Goal: Task Accomplishment & Management: Complete application form

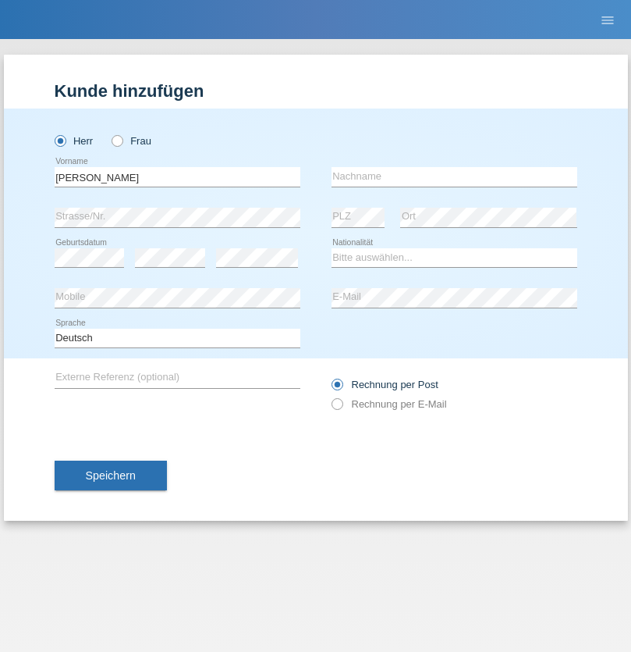
type input "[PERSON_NAME]"
click at [454, 176] on input "text" at bounding box center [455, 177] width 246 height 20
type input "[PERSON_NAME]"
select select "ES"
select select "C"
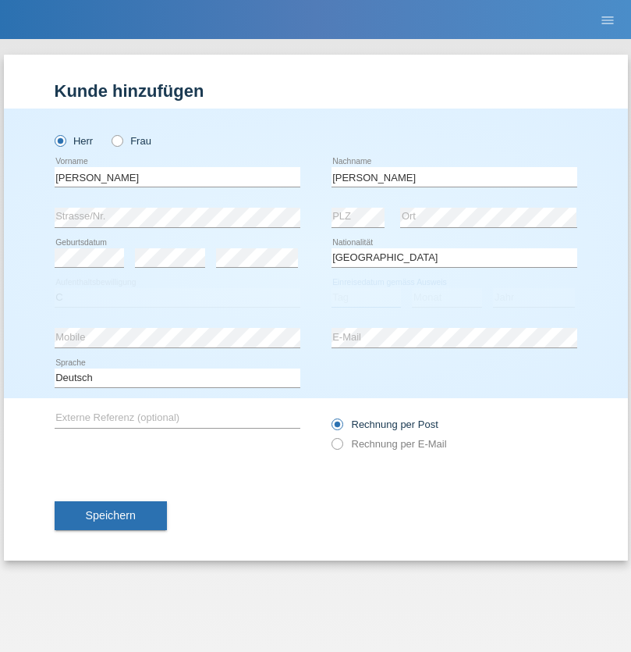
select select "10"
select select "09"
select select "2013"
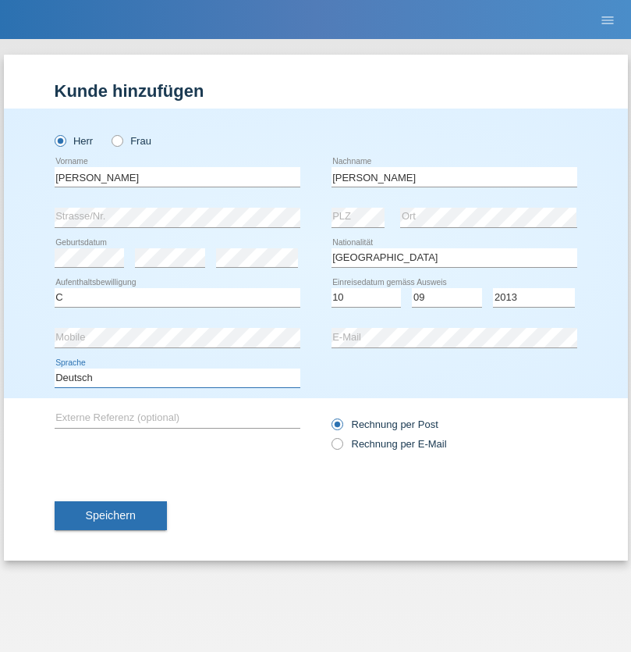
select select "en"
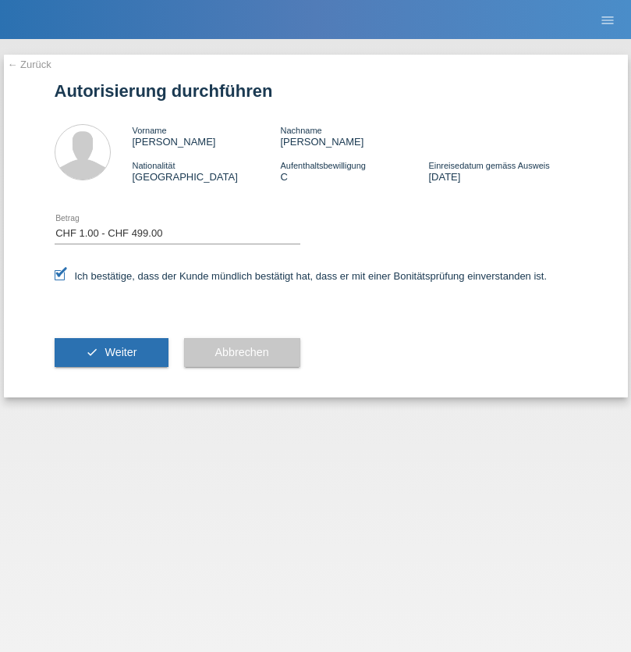
select select "1"
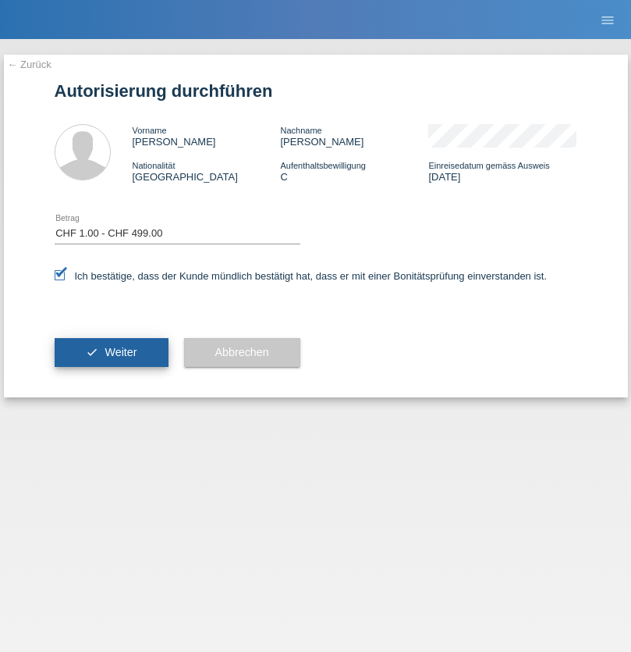
click at [111, 352] on span "Weiter" at bounding box center [121, 352] width 32 height 12
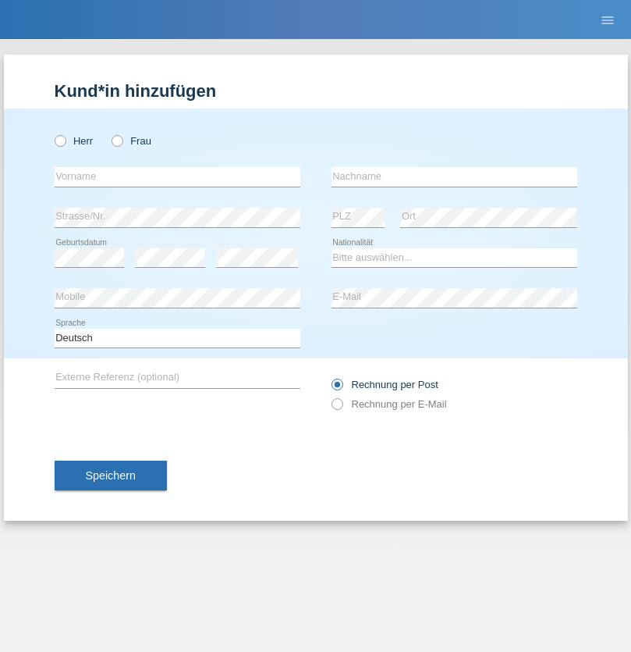
radio input "true"
click at [177, 176] on input "text" at bounding box center [178, 177] width 246 height 20
type input "[PERSON_NAME]"
click at [454, 176] on input "text" at bounding box center [455, 177] width 246 height 20
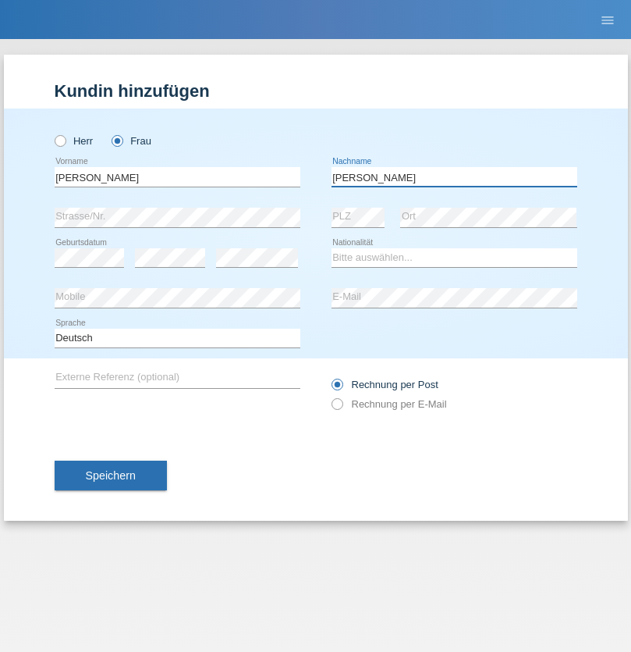
type input "[PERSON_NAME]"
select select "CH"
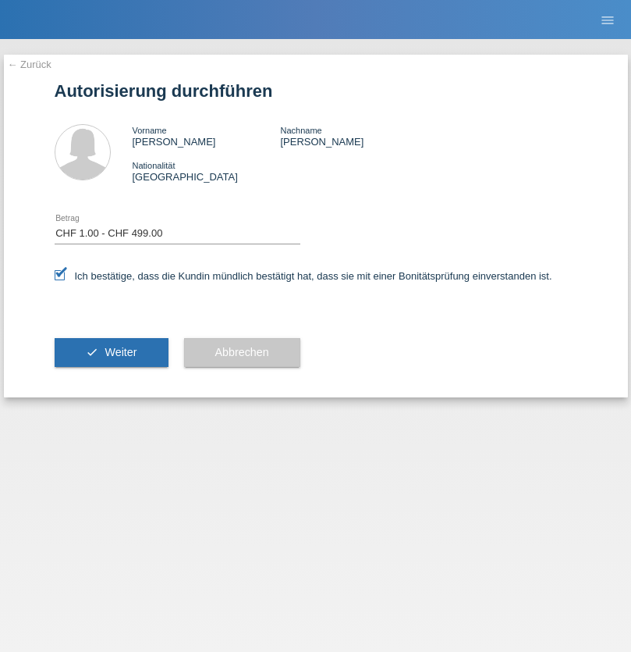
select select "1"
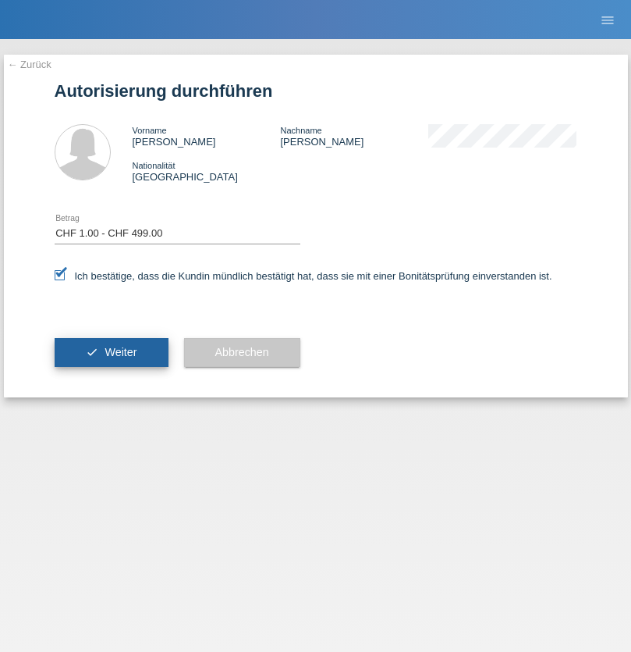
click at [111, 352] on span "Weiter" at bounding box center [121, 352] width 32 height 12
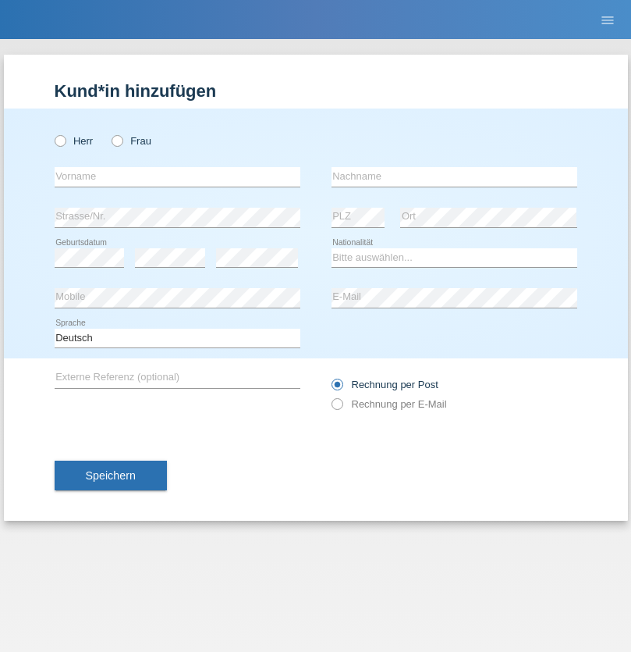
radio input "true"
click at [177, 176] on input "text" at bounding box center [178, 177] width 246 height 20
type input "[PERSON_NAME]"
click at [454, 176] on input "text" at bounding box center [455, 177] width 246 height 20
type input "Grossen"
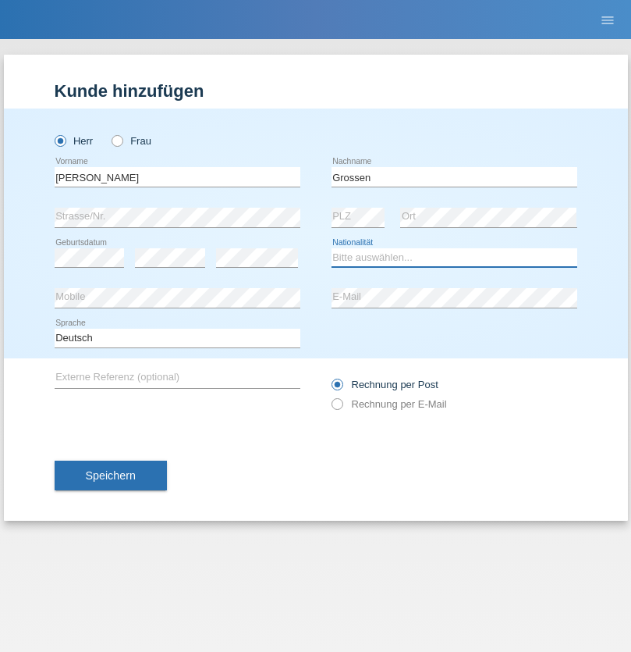
select select "CH"
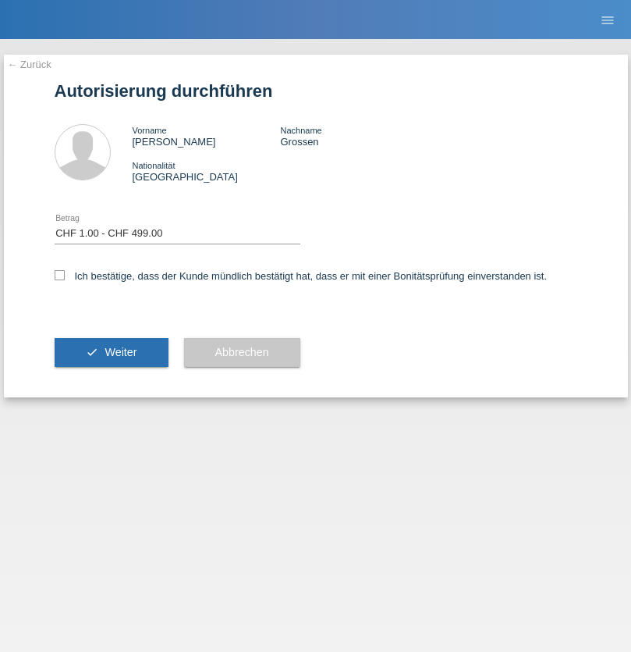
select select "1"
checkbox input "true"
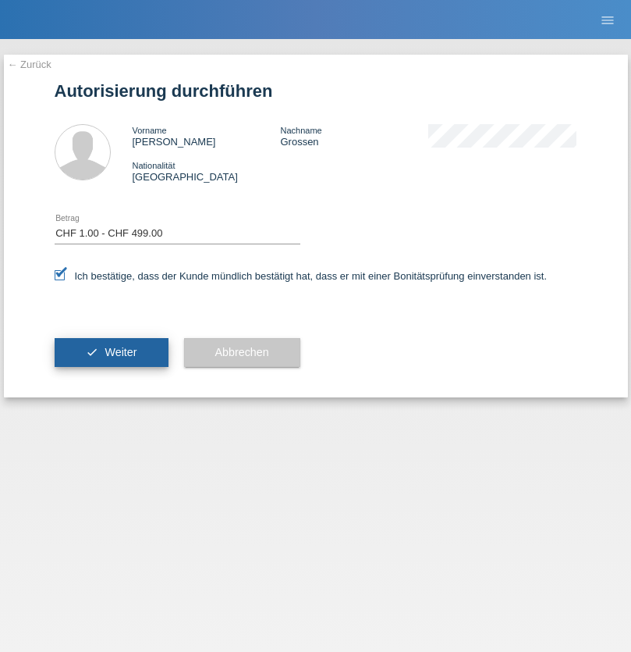
click at [111, 352] on span "Weiter" at bounding box center [121, 352] width 32 height 12
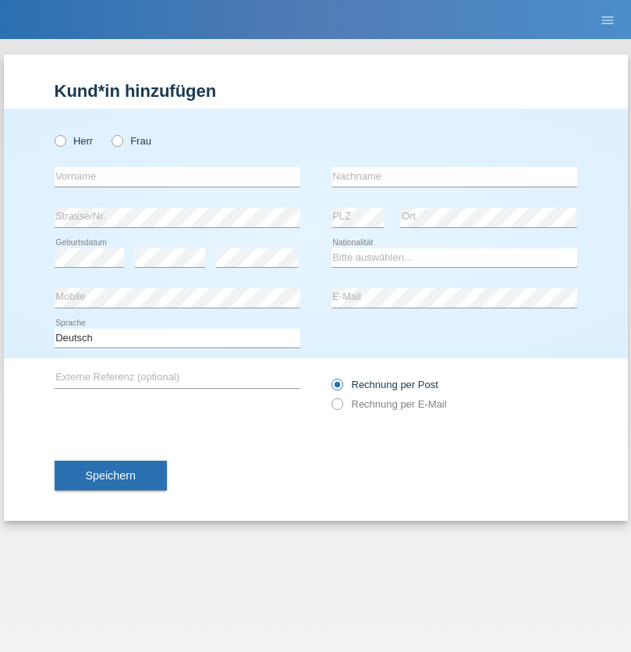
radio input "true"
click at [177, 176] on input "text" at bounding box center [178, 177] width 246 height 20
type input "Varga"
click at [454, 176] on input "text" at bounding box center [455, 177] width 246 height 20
type input "Florin"
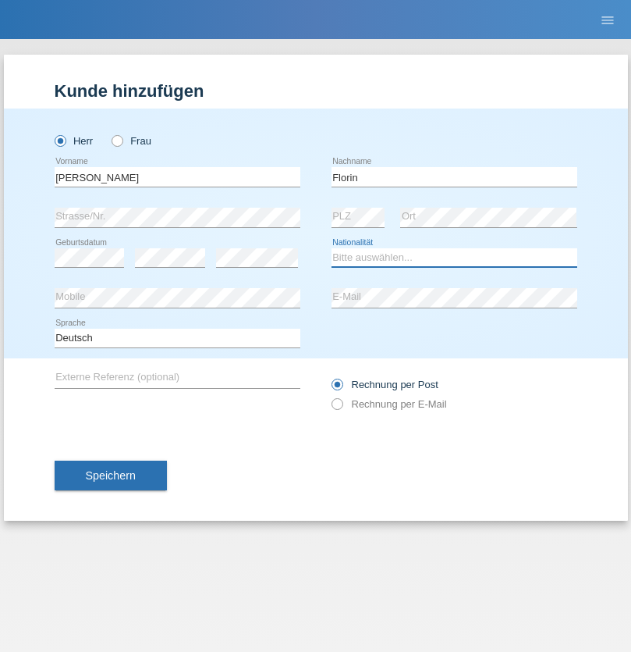
select select "RO"
select select "C"
select select "29"
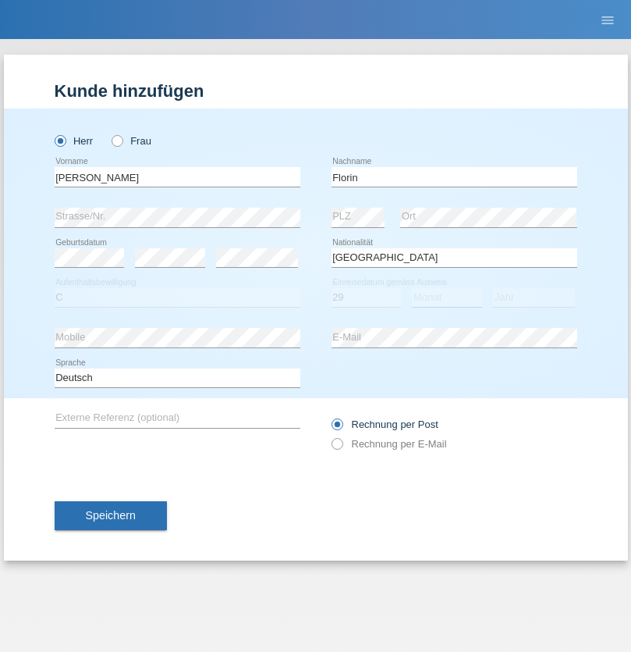
select select "02"
select select "2021"
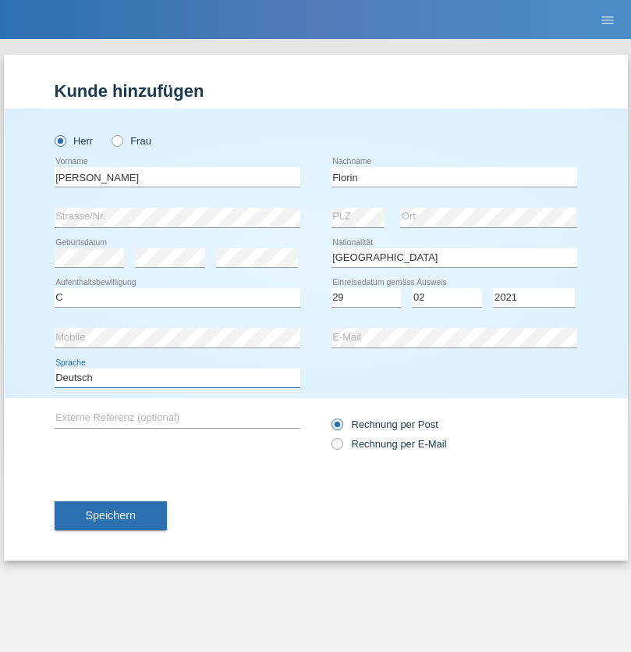
select select "en"
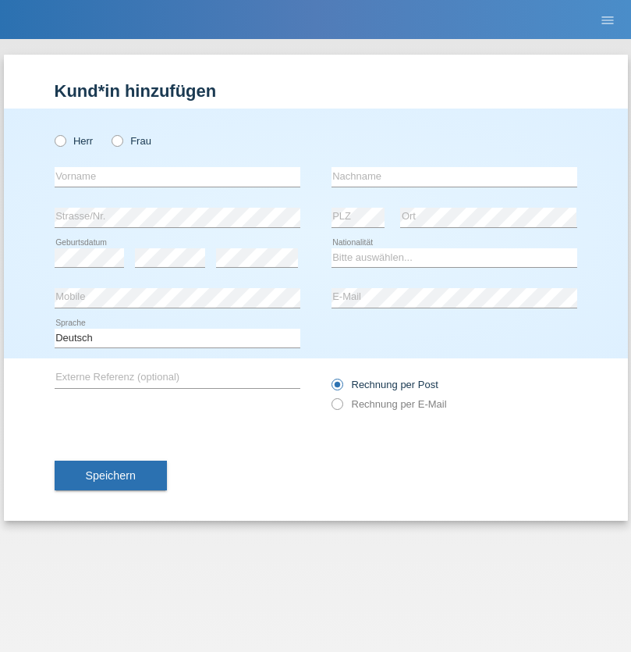
radio input "true"
click at [177, 176] on input "text" at bounding box center [178, 177] width 246 height 20
type input "Ruth"
click at [454, 176] on input "text" at bounding box center [455, 177] width 246 height 20
type input "Krebs"
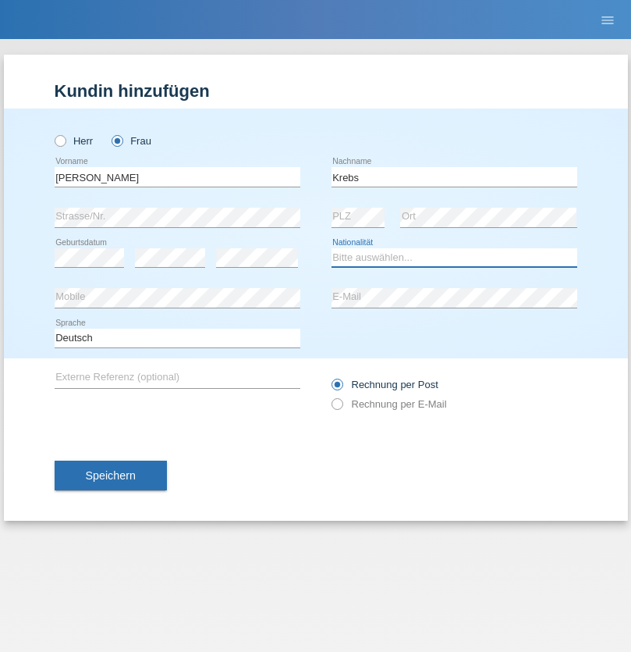
select select "CH"
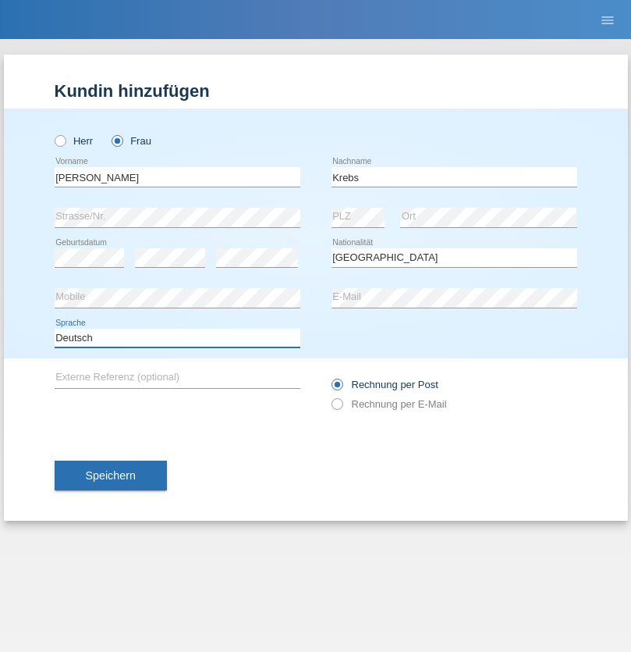
select select "en"
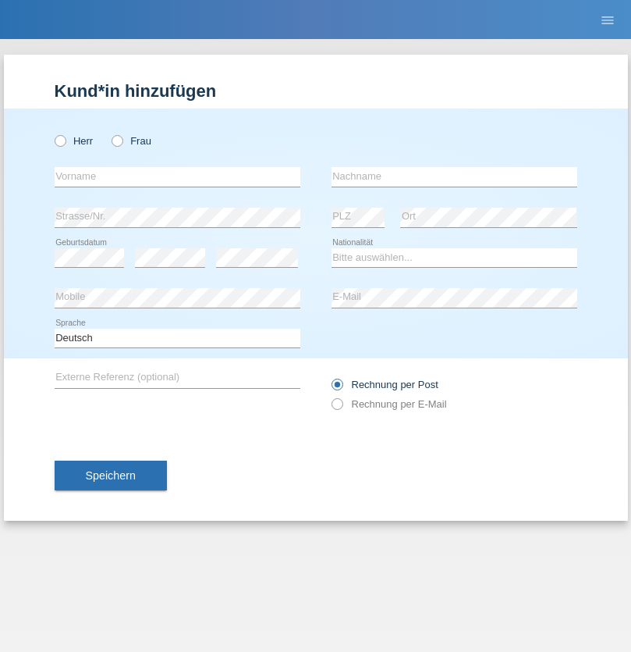
radio input "true"
click at [177, 176] on input "text" at bounding box center [178, 177] width 246 height 20
type input "Qovanaj"
click at [454, 176] on input "text" at bounding box center [455, 177] width 246 height 20
type input "Shaban"
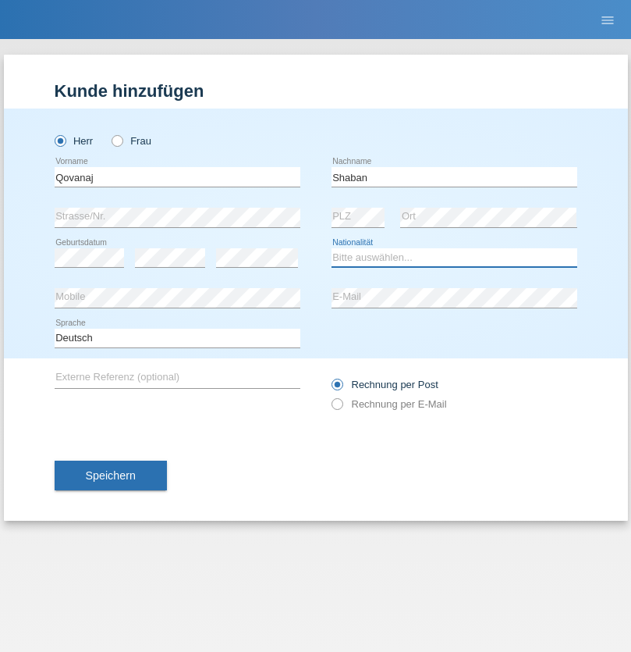
select select "CH"
radio input "true"
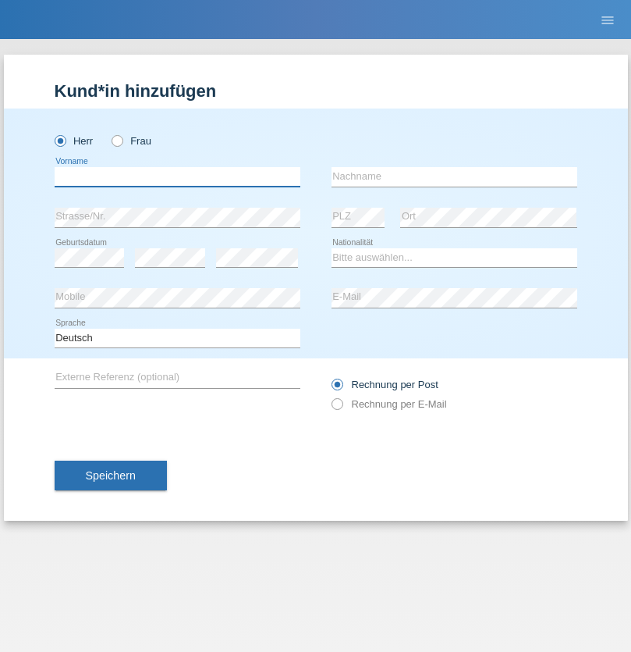
click at [177, 176] on input "text" at bounding box center [178, 177] width 246 height 20
type input "[DEMOGRAPHIC_DATA]"
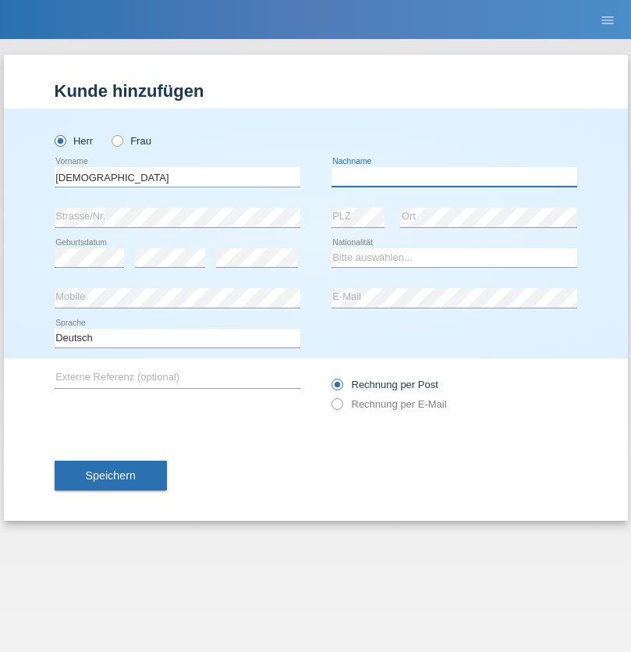
click at [454, 176] on input "text" at bounding box center [455, 177] width 246 height 20
type input "[PERSON_NAME]"
select select "IT"
select select "C"
select select "25"
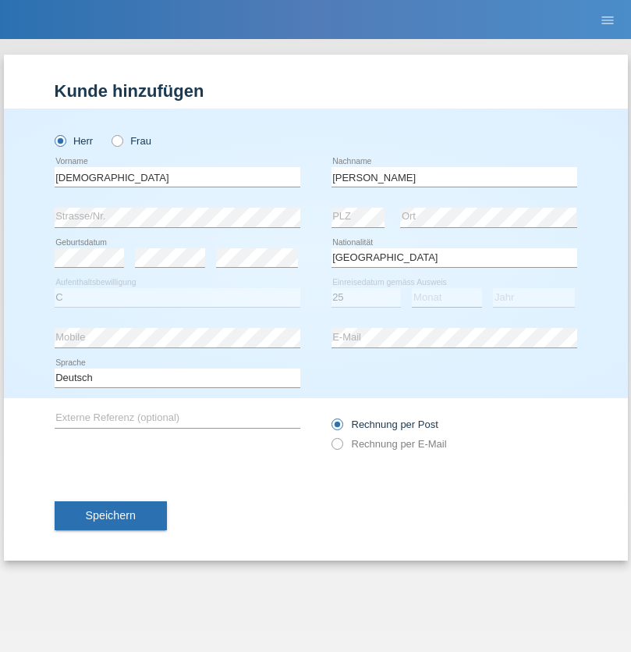
select select "11"
select select "1971"
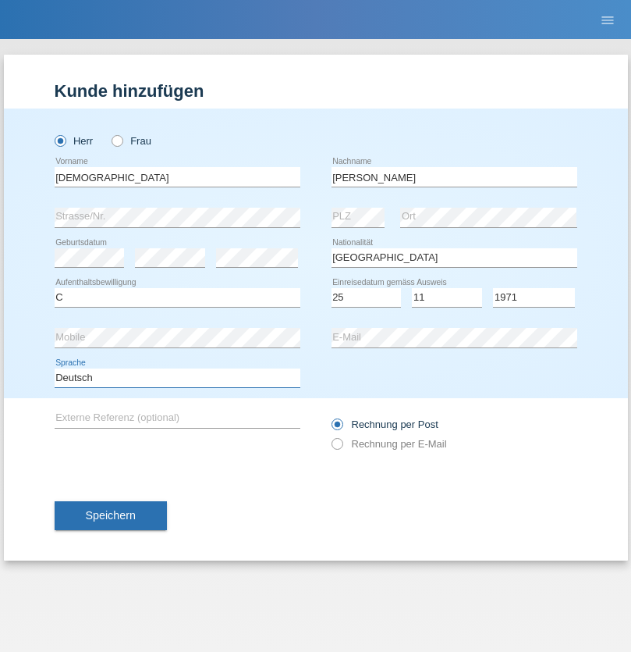
select select "en"
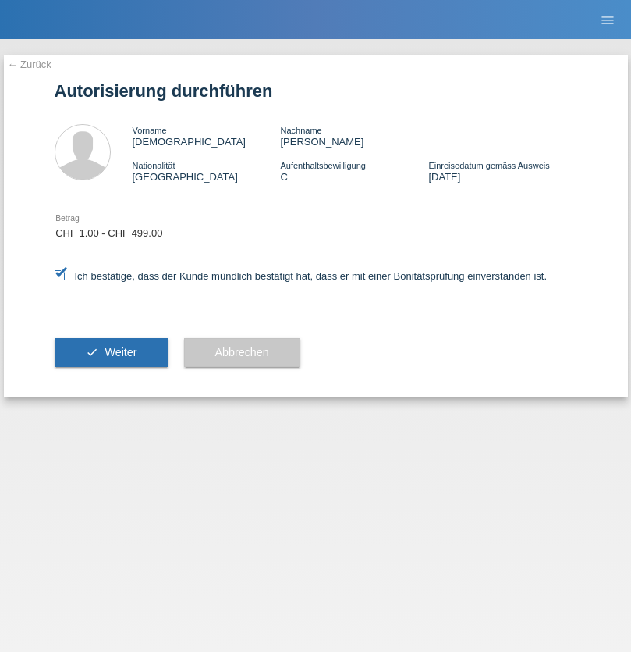
select select "1"
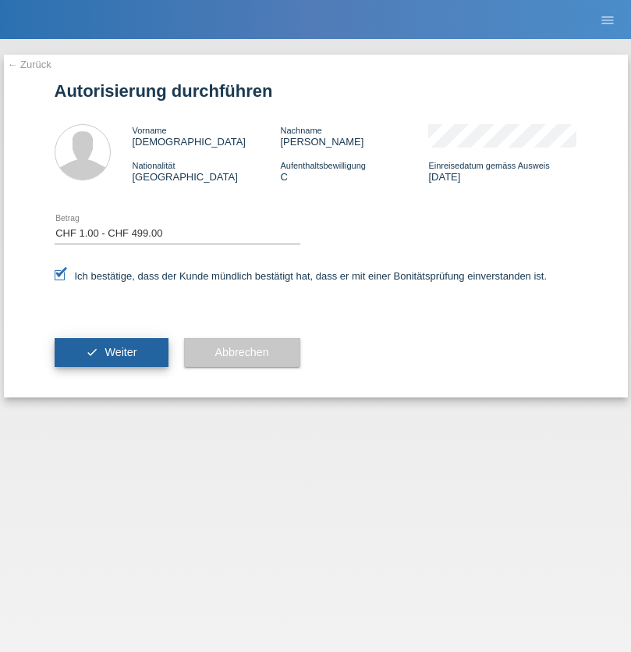
click at [111, 352] on span "Weiter" at bounding box center [121, 352] width 32 height 12
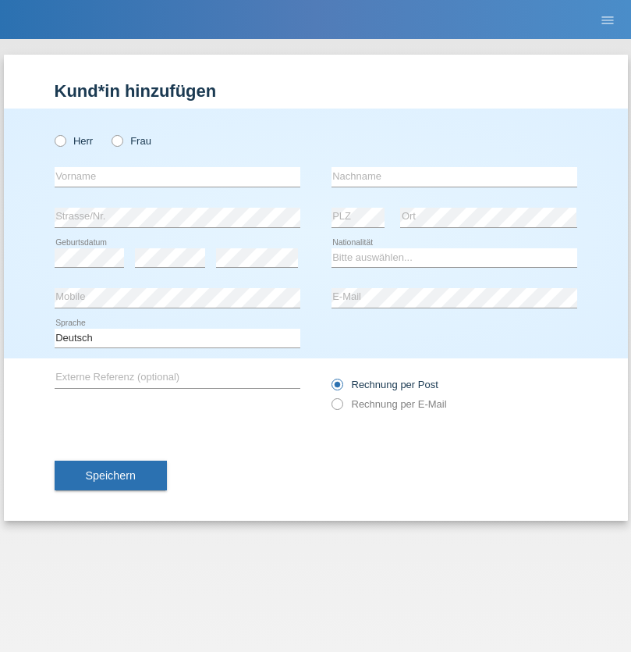
radio input "true"
click at [177, 176] on input "text" at bounding box center [178, 177] width 246 height 20
type input "Ionel"
click at [454, 176] on input "text" at bounding box center [455, 177] width 246 height 20
type input "Marin"
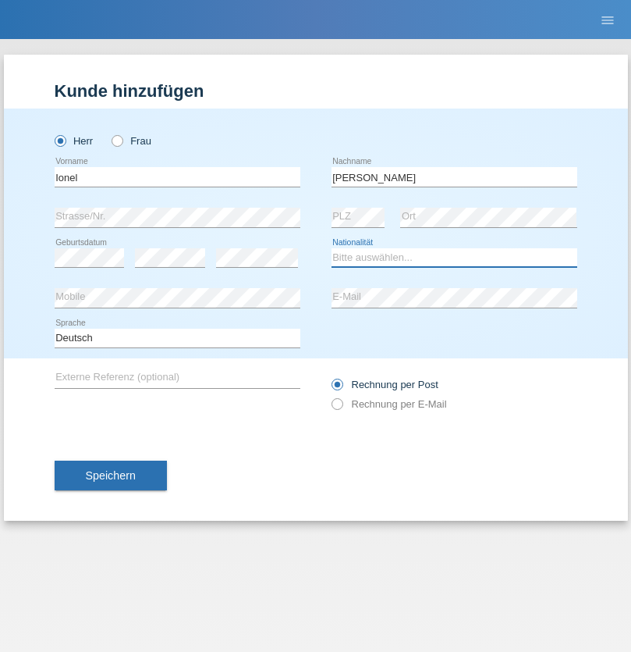
select select "OM"
select select "C"
select select "01"
select select "03"
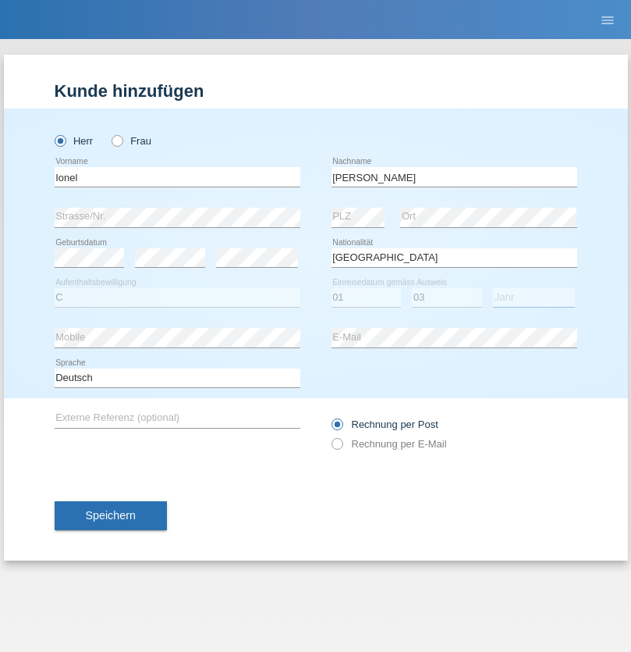
select select "2021"
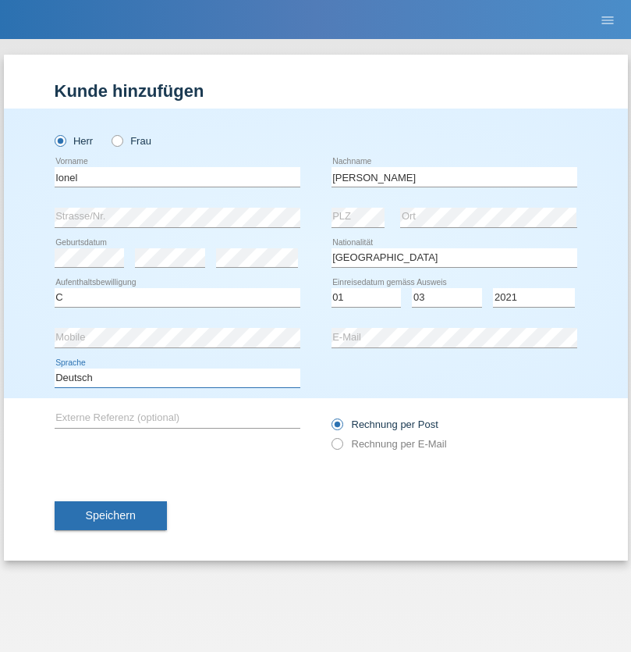
select select "en"
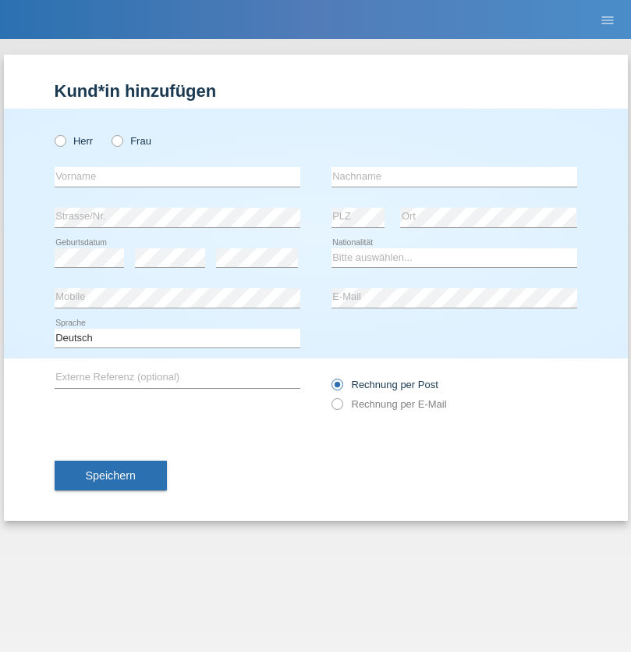
radio input "true"
click at [177, 176] on input "text" at bounding box center [178, 177] width 246 height 20
type input "Volkan"
click at [454, 176] on input "text" at bounding box center [455, 177] width 246 height 20
type input "Laçın"
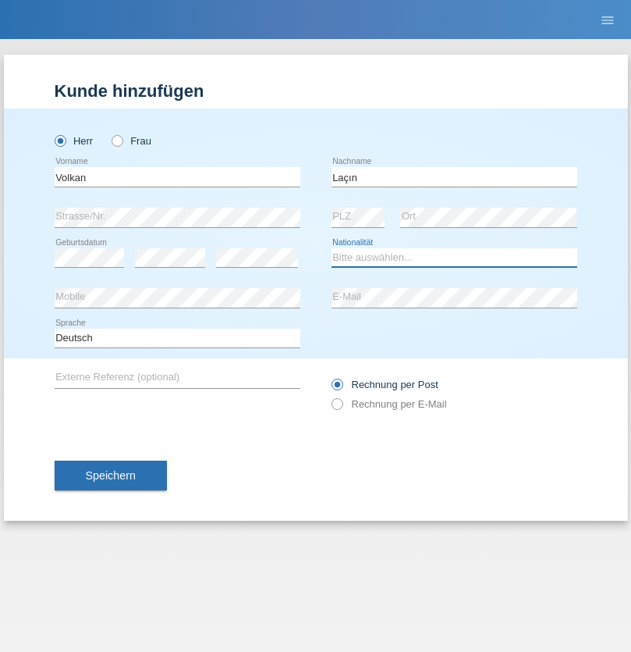
select select "TR"
select select "C"
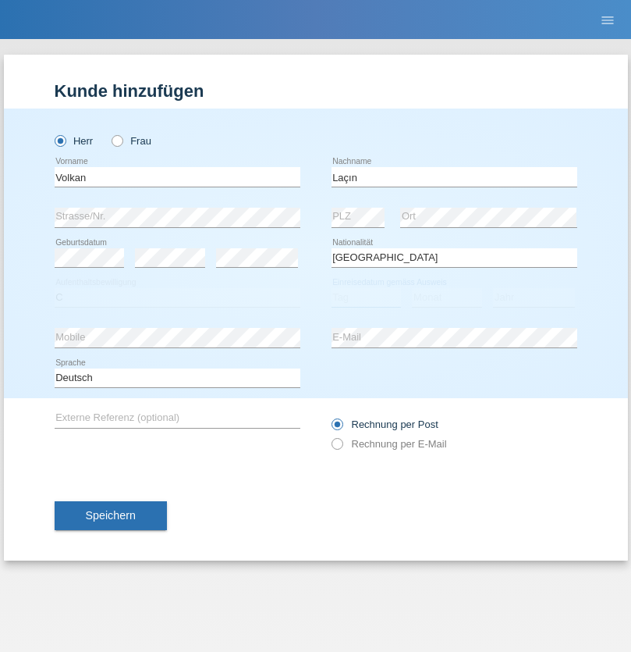
select select "06"
select select "04"
select select "2021"
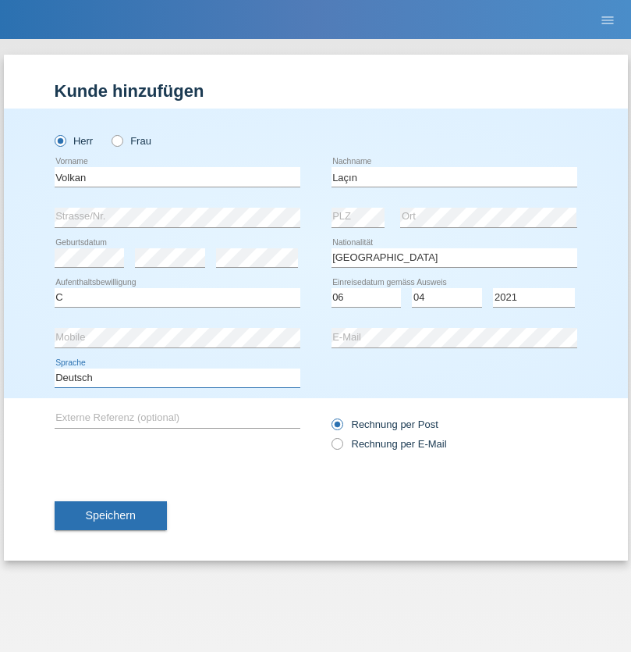
select select "en"
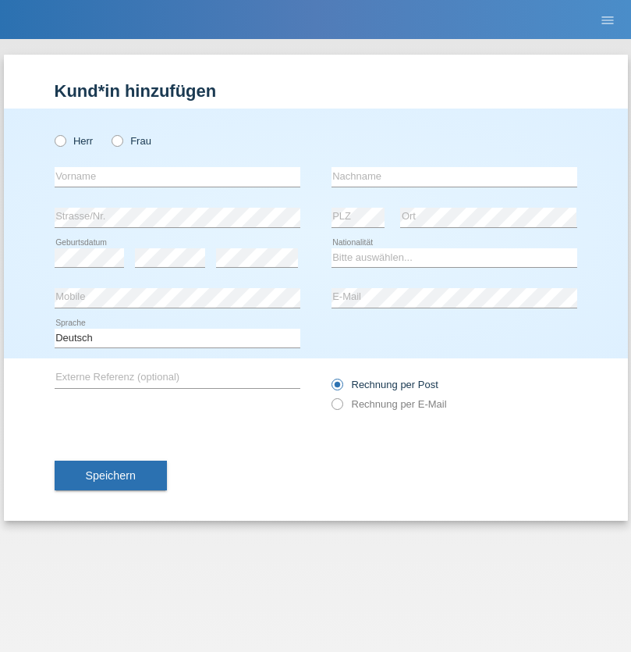
radio input "true"
click at [177, 176] on input "text" at bounding box center [178, 177] width 246 height 20
type input "Volkan"
click at [454, 176] on input "text" at bounding box center [455, 177] width 246 height 20
type input "Laçın"
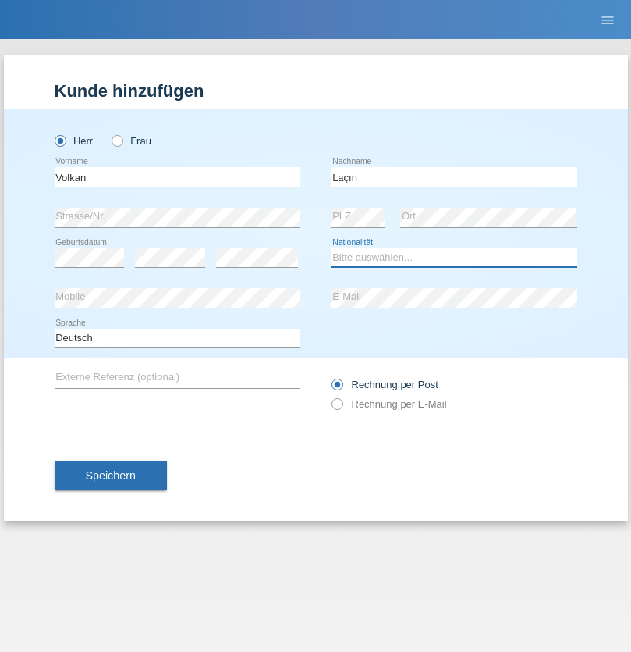
select select "TR"
select select "C"
select select "06"
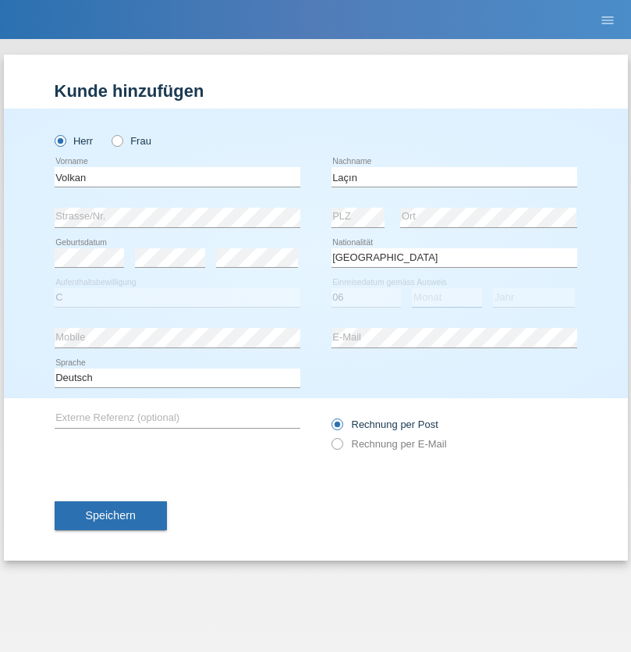
select select "04"
select select "2021"
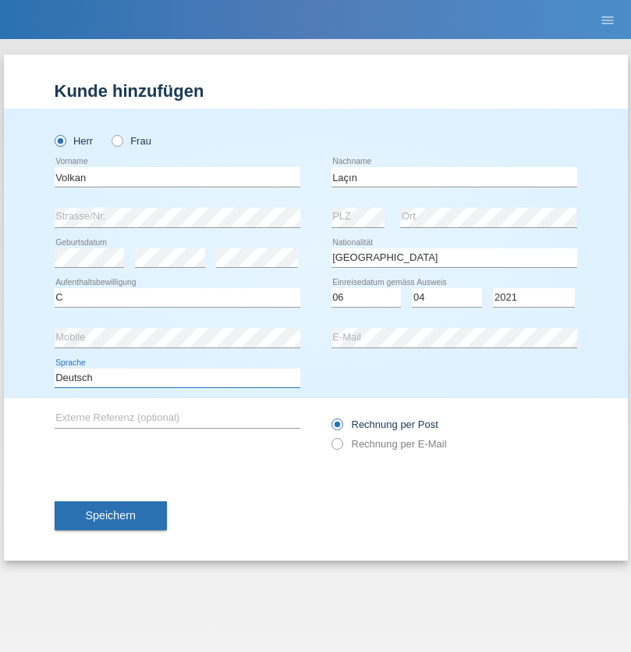
select select "en"
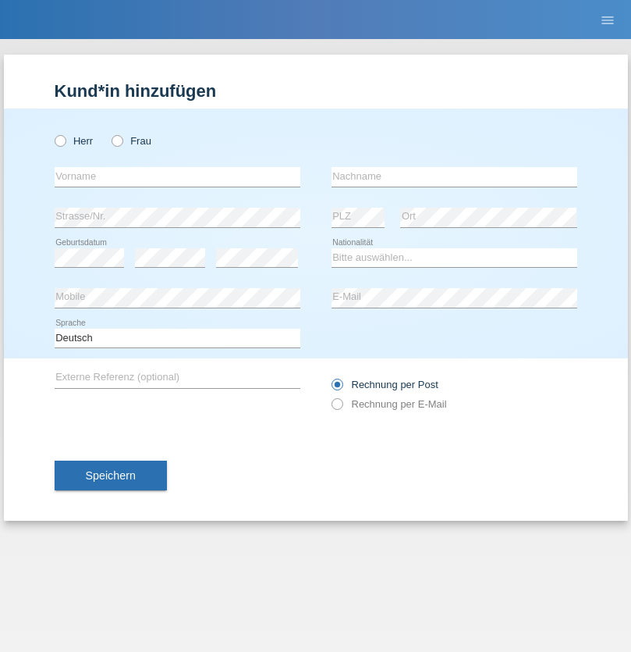
radio input "true"
click at [177, 176] on input "text" at bounding box center [178, 177] width 246 height 20
type input "[PERSON_NAME]"
click at [454, 176] on input "text" at bounding box center [455, 177] width 246 height 20
type input "löffel"
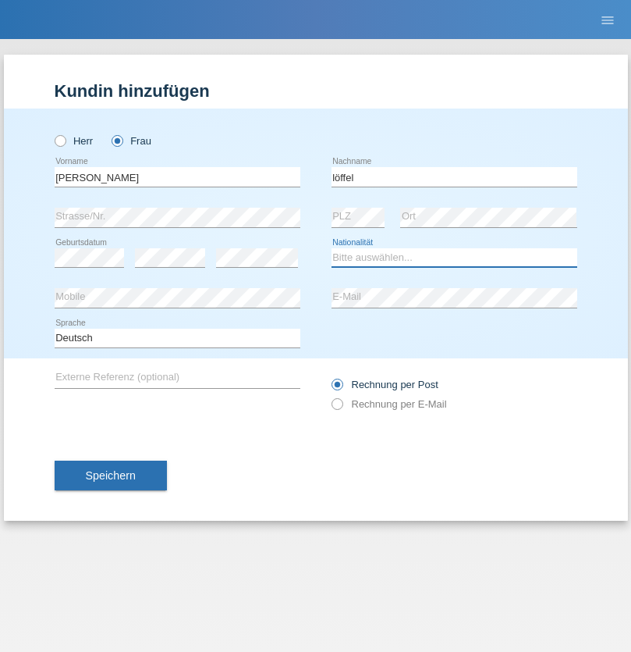
select select "CH"
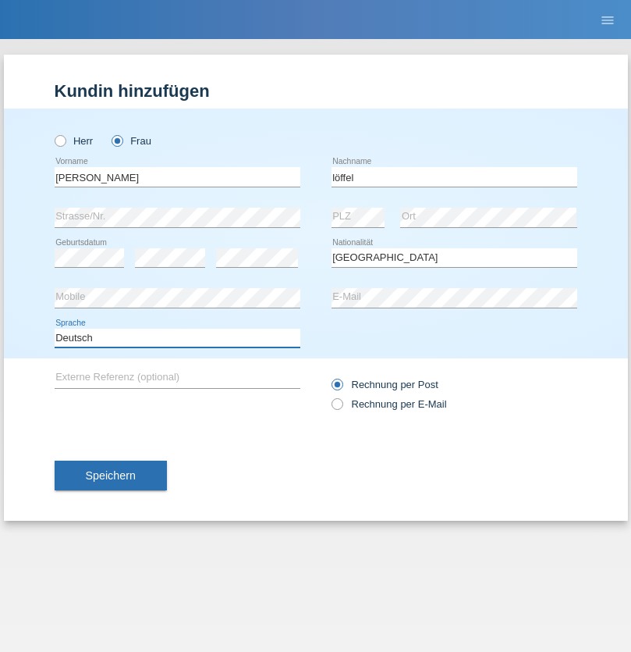
select select "en"
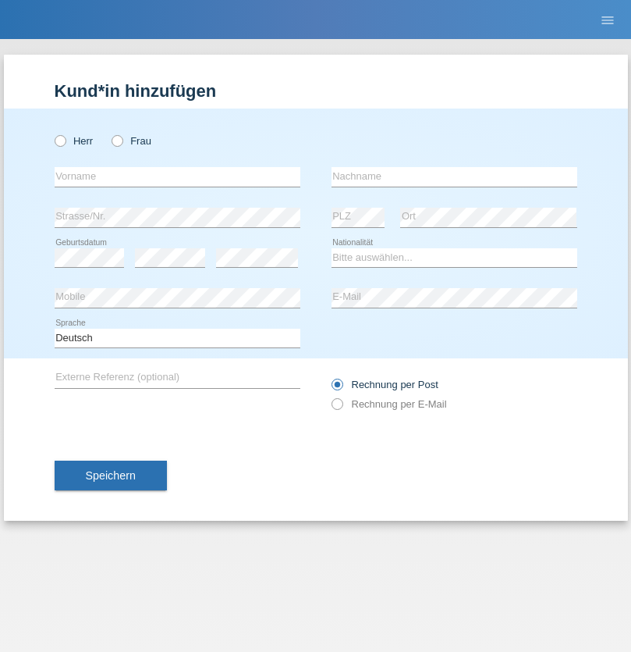
radio input "true"
click at [177, 176] on input "text" at bounding box center [178, 177] width 246 height 20
type input "Matusa"
click at [454, 176] on input "text" at bounding box center [455, 177] width 246 height 20
type input "Marian valentin"
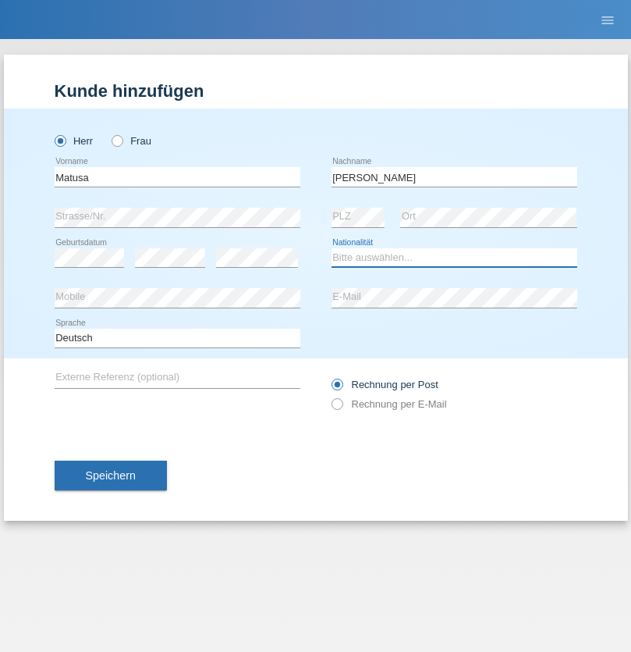
select select "RO"
select select "C"
select select "01"
select select "06"
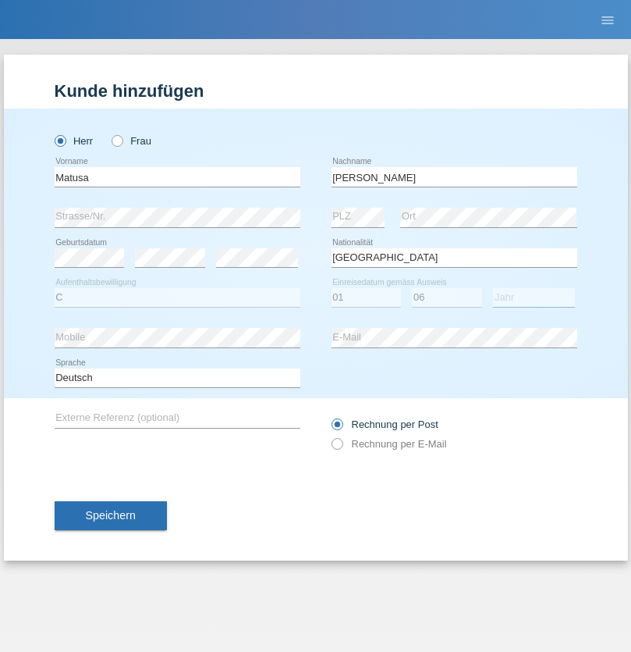
select select "2016"
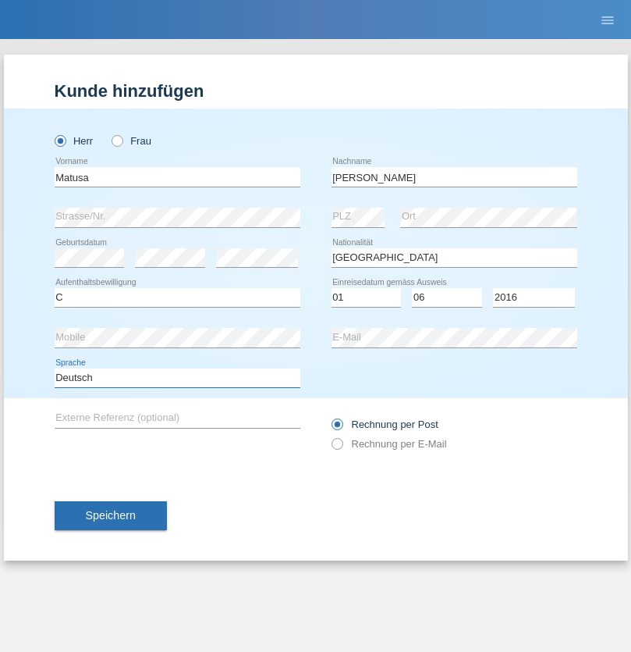
select select "en"
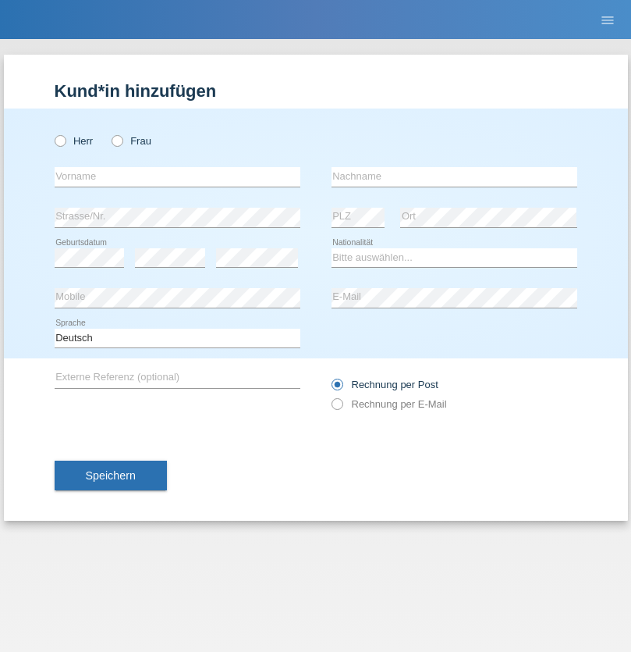
radio input "true"
click at [177, 176] on input "text" at bounding box center [178, 177] width 246 height 20
type input "Cedric"
click at [454, 176] on input "text" at bounding box center [455, 177] width 246 height 20
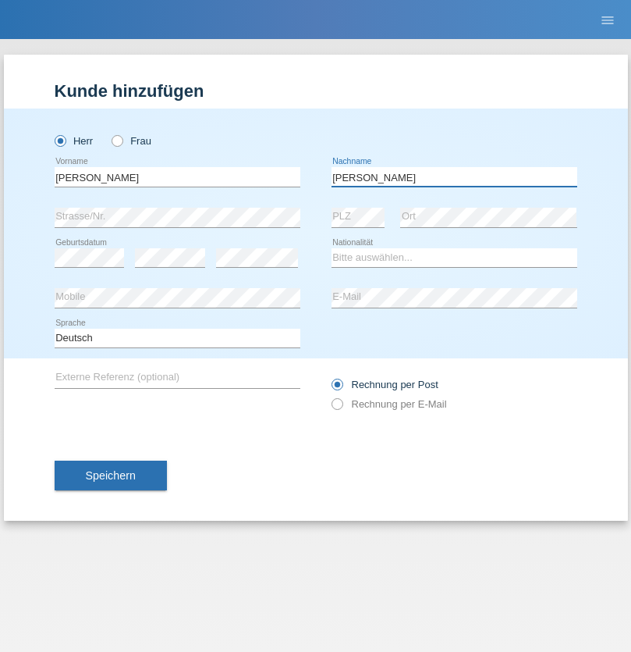
type input "Keller"
select select "CH"
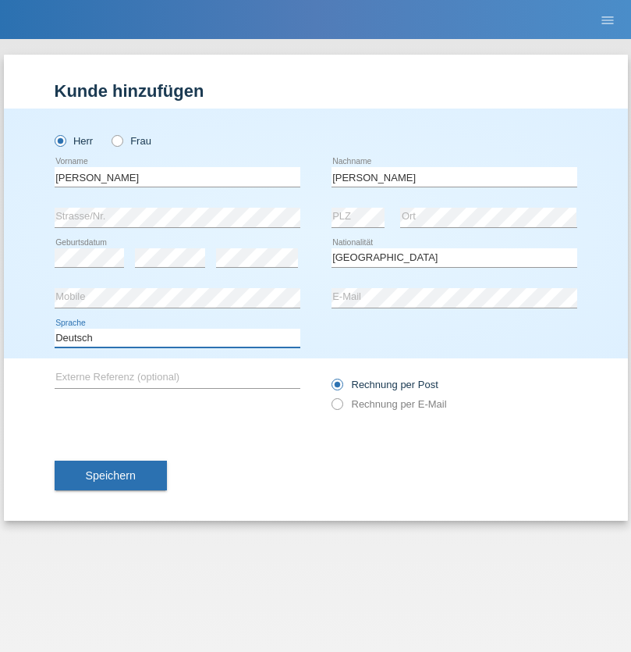
select select "en"
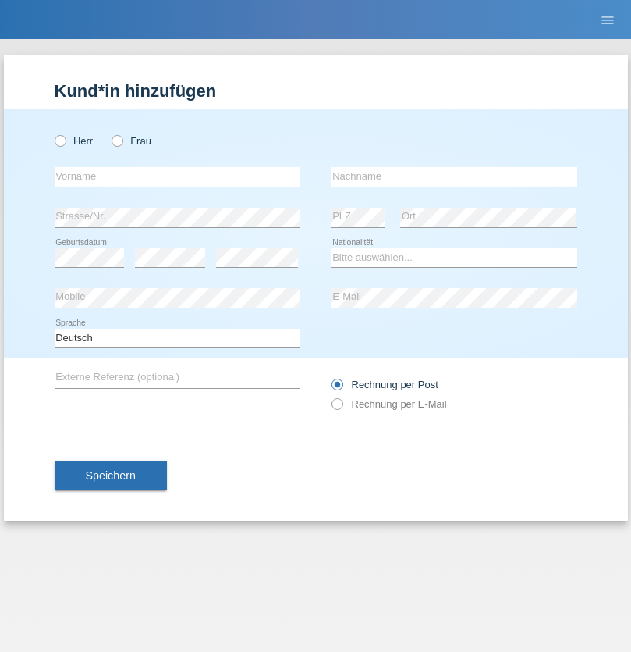
radio input "true"
click at [177, 176] on input "text" at bounding box center [178, 177] width 246 height 20
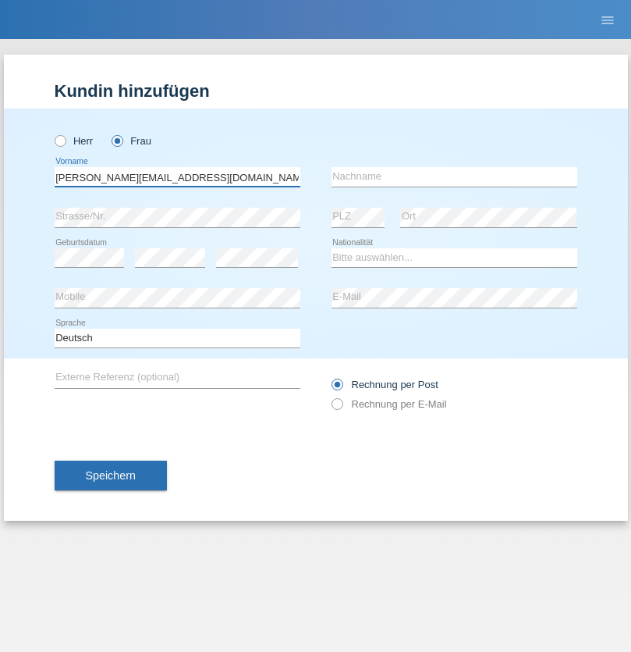
type input "[PERSON_NAME][EMAIL_ADDRESS][DOMAIN_NAME]"
click at [454, 176] on input "text" at bounding box center [455, 177] width 246 height 20
type input "Hylaj"
select select "CH"
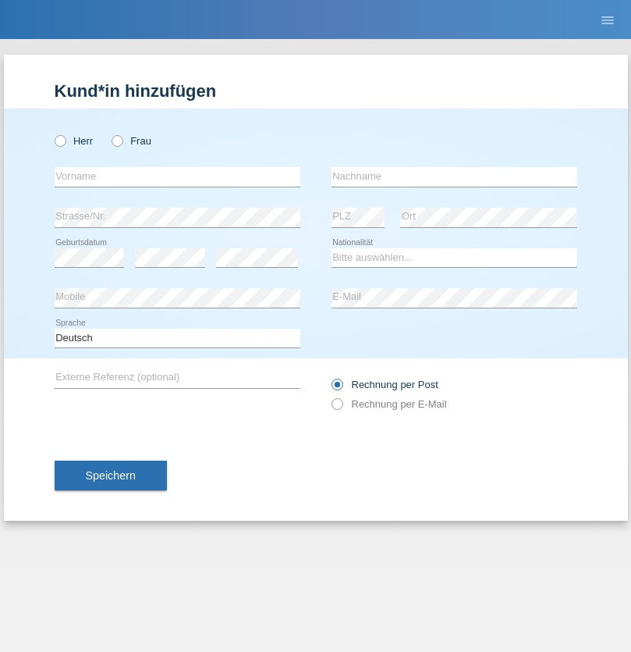
radio input "true"
click at [177, 176] on input "text" at bounding box center [178, 177] width 246 height 20
type input "luka"
click at [454, 176] on input "text" at bounding box center [455, 177] width 246 height 20
type input "kocic"
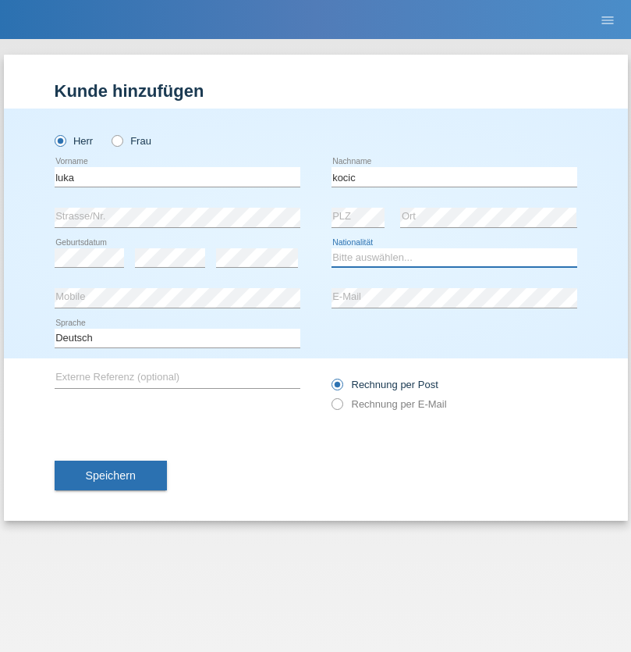
select select "RS"
select select "C"
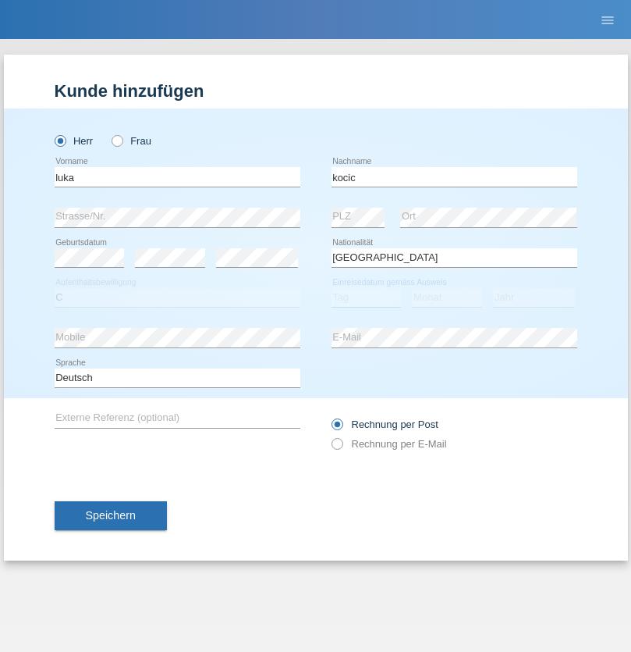
select select "21"
select select "04"
select select "1999"
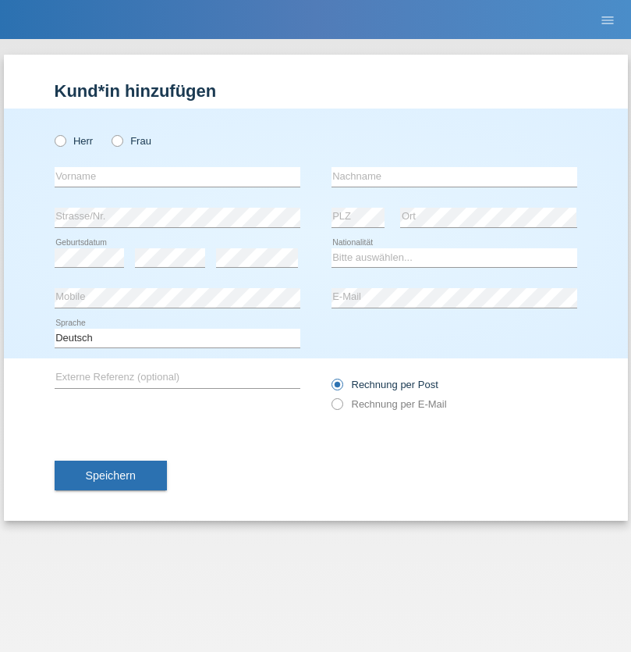
radio input "true"
click at [177, 176] on input "text" at bounding box center [178, 177] width 246 height 20
type input "Marian"
click at [454, 176] on input "text" at bounding box center [455, 177] width 246 height 20
type input "Matusa"
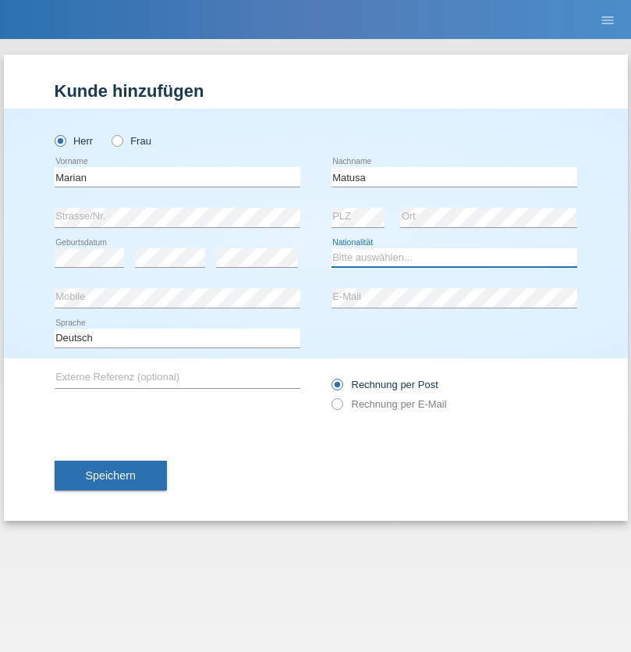
select select "RO"
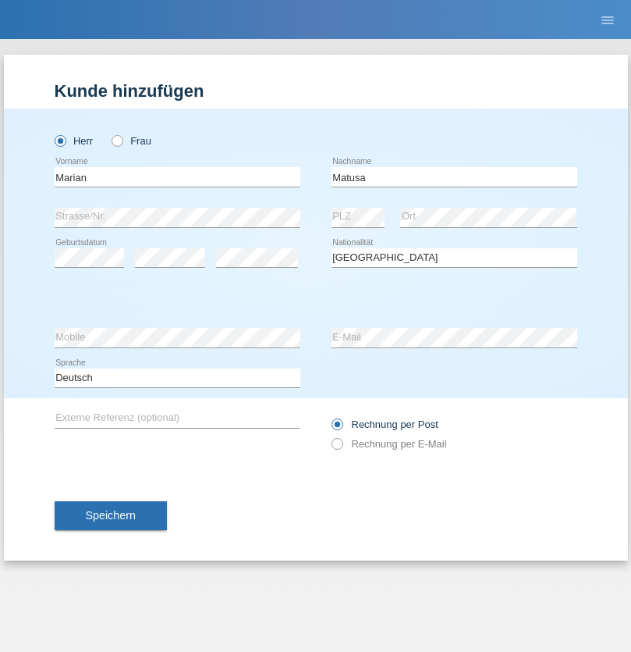
select select "C"
select select "01"
select select "06"
select select "2016"
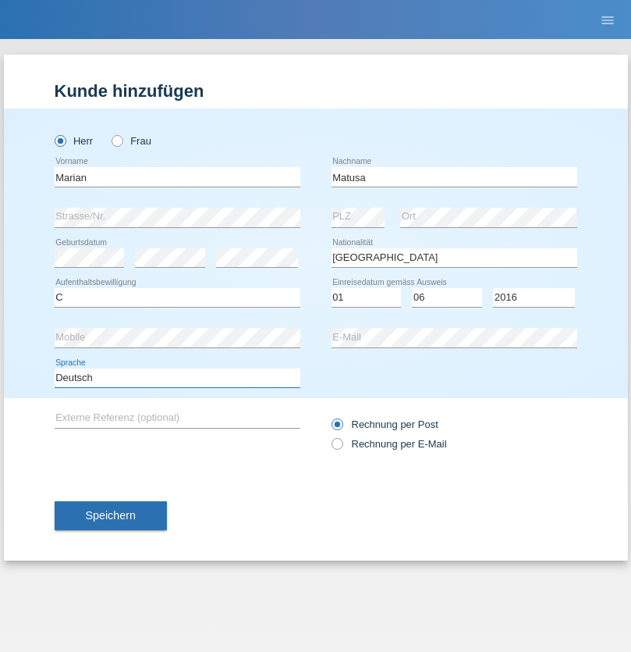
select select "en"
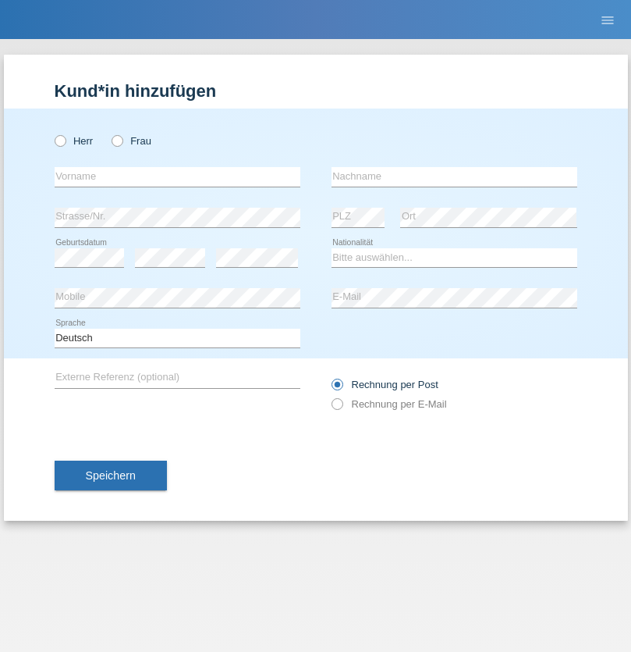
radio input "true"
click at [177, 176] on input "text" at bounding box center [178, 177] width 246 height 20
type input "[PERSON_NAME]"
click at [454, 176] on input "text" at bounding box center [455, 177] width 246 height 20
type input "Weinlein"
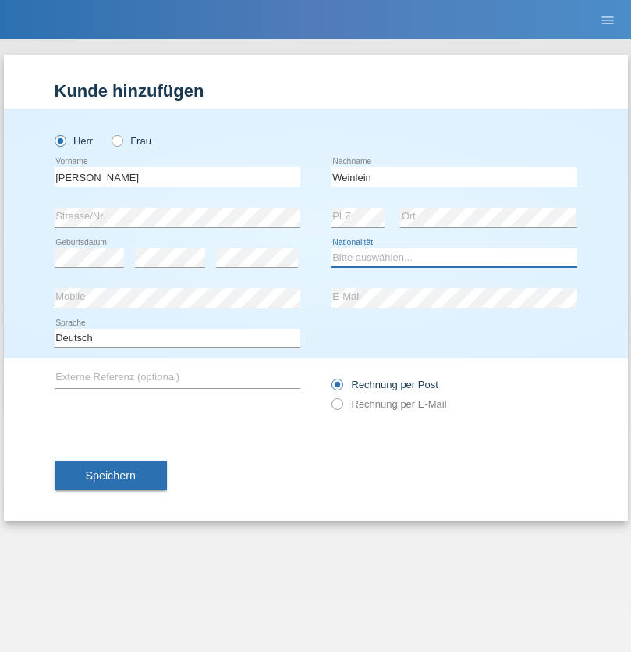
select select "CH"
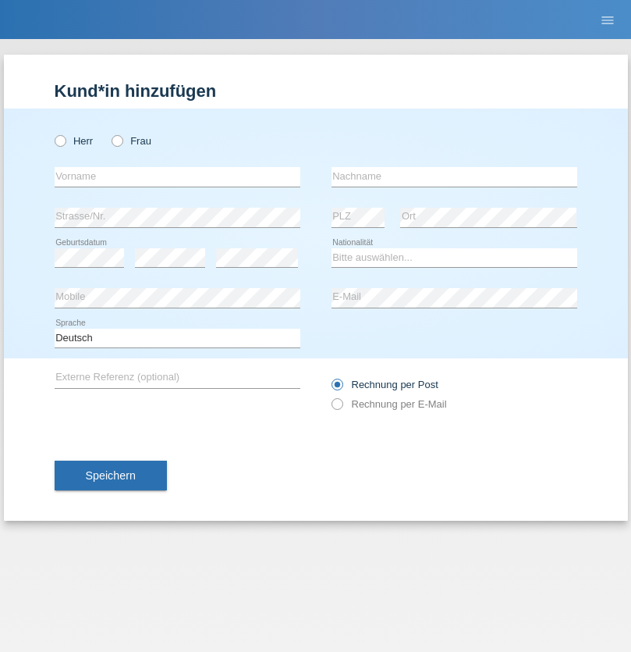
radio input "true"
click at [177, 176] on input "text" at bounding box center [178, 177] width 246 height 20
type input "Jashari lmeri"
click at [454, 176] on input "text" at bounding box center [455, 177] width 246 height 20
type input "Rabije"
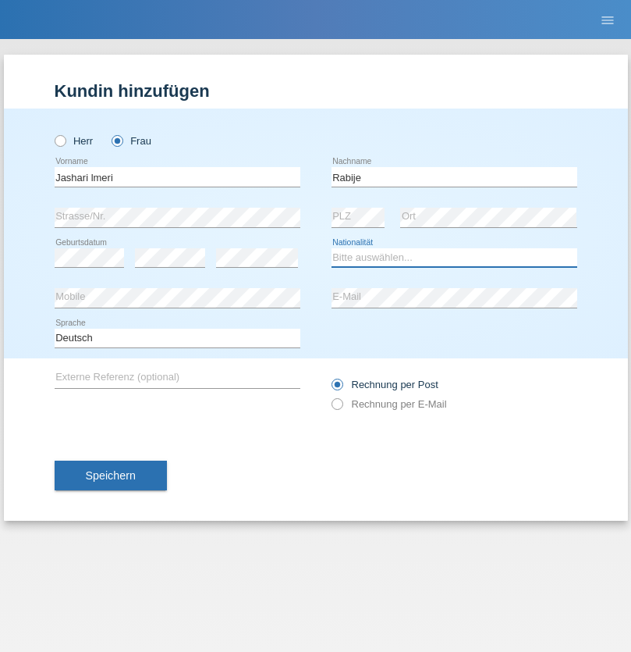
select select "CH"
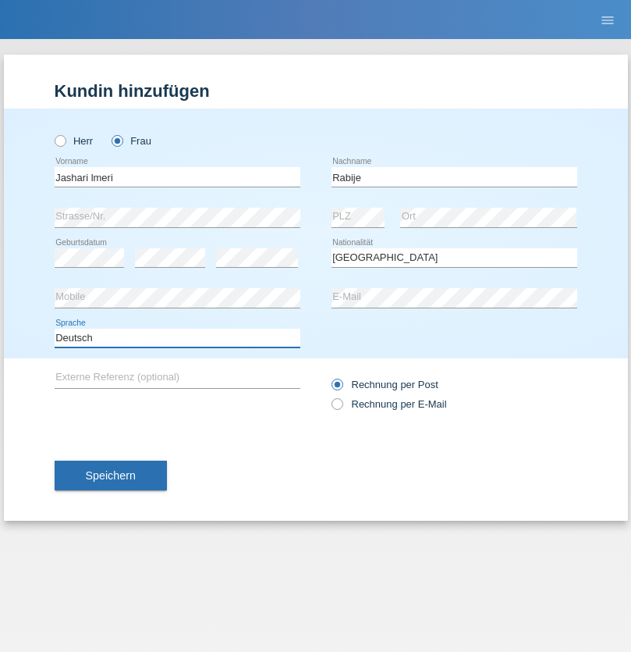
select select "en"
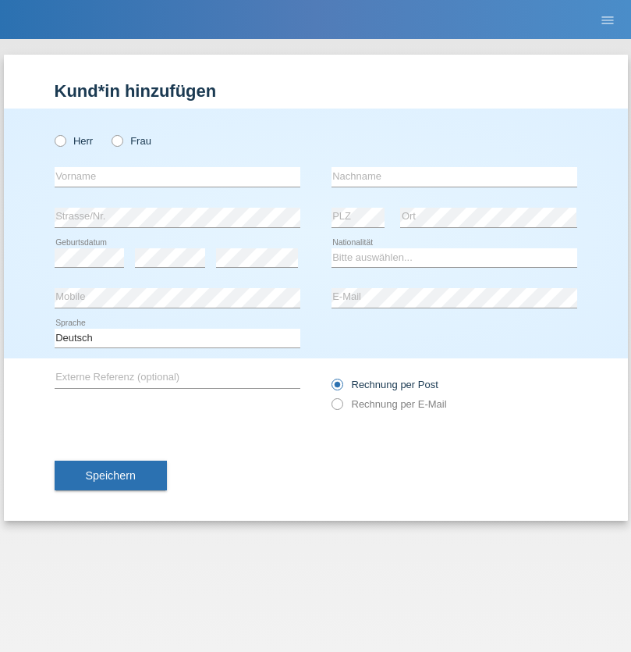
radio input "true"
click at [177, 176] on input "text" at bounding box center [178, 177] width 246 height 20
type input "firat"
click at [454, 176] on input "text" at bounding box center [455, 177] width 246 height 20
type input "kara"
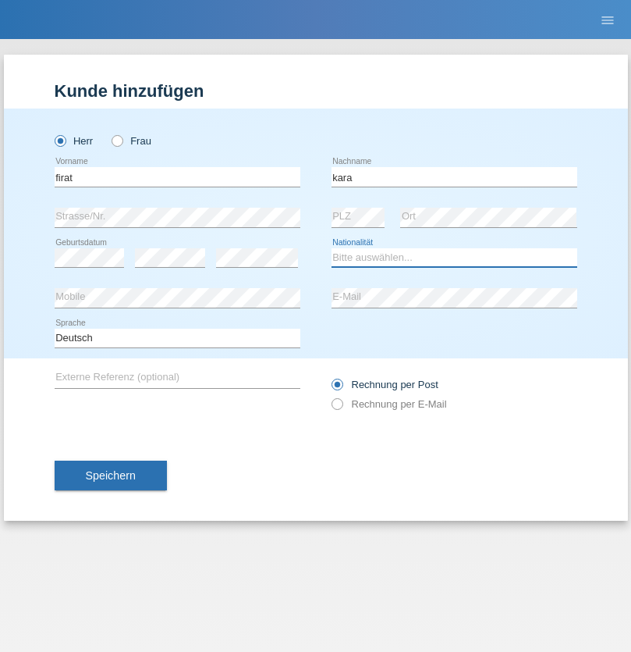
select select "CH"
radio input "true"
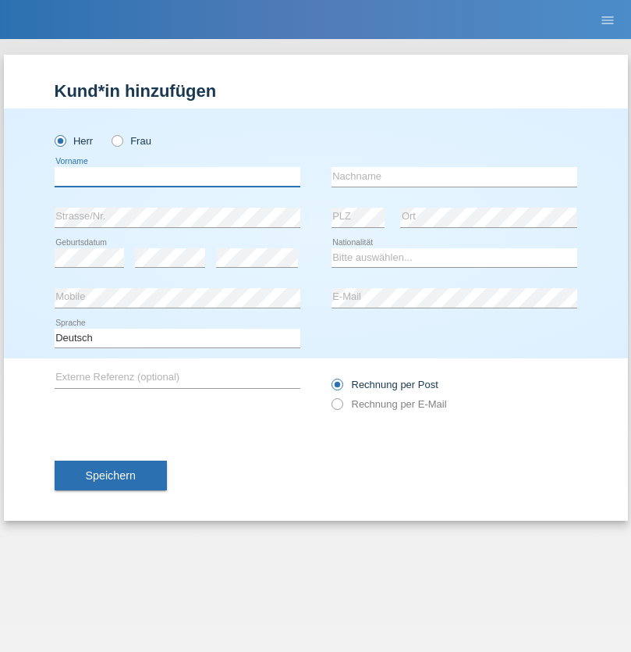
click at [177, 176] on input "text" at bounding box center [178, 177] width 246 height 20
type input "Gigov"
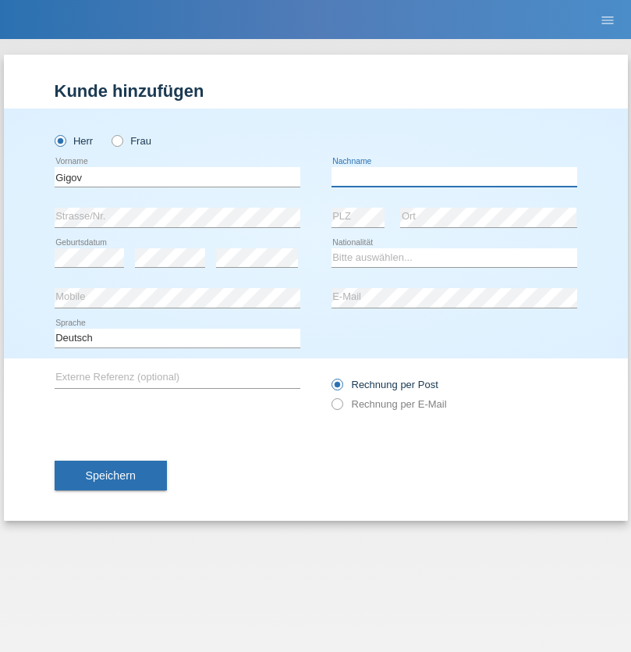
click at [454, 176] on input "text" at bounding box center [455, 177] width 246 height 20
type input "Zhan"
select select "BG"
select select "C"
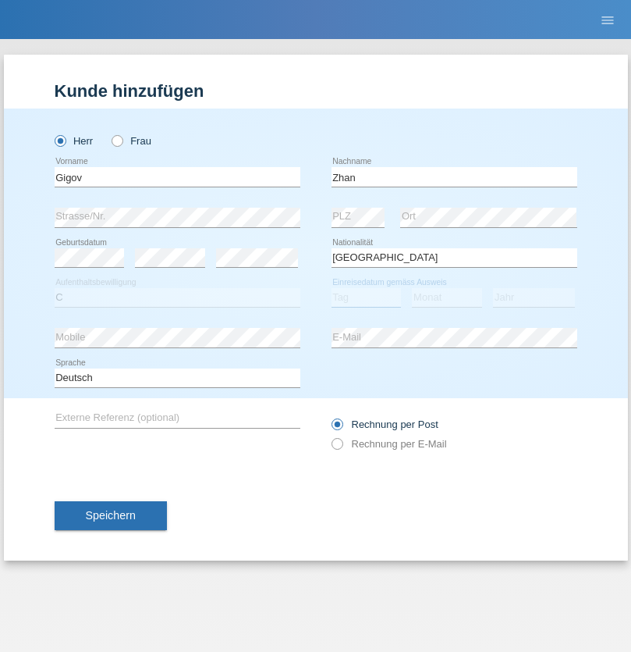
select select "23"
select select "10"
select select "2021"
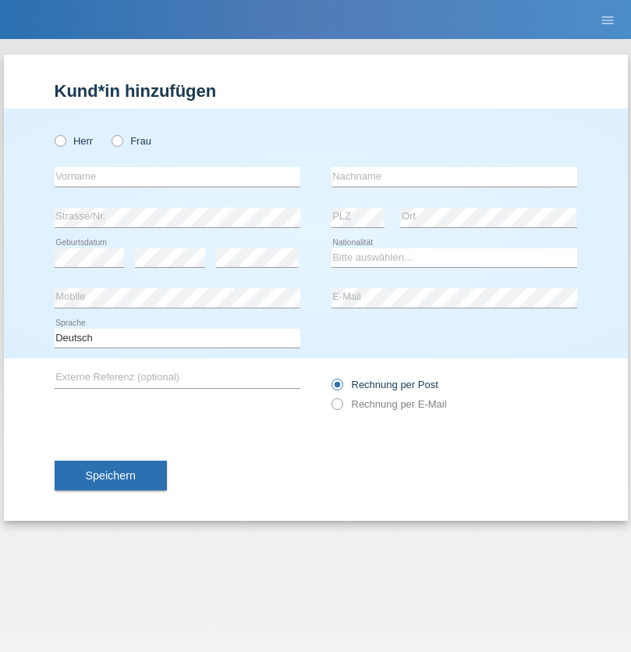
radio input "true"
click at [177, 176] on input "text" at bounding box center [178, 177] width 246 height 20
type input "Amand"
click at [454, 176] on input "text" at bounding box center [455, 177] width 246 height 20
type input "Pires"
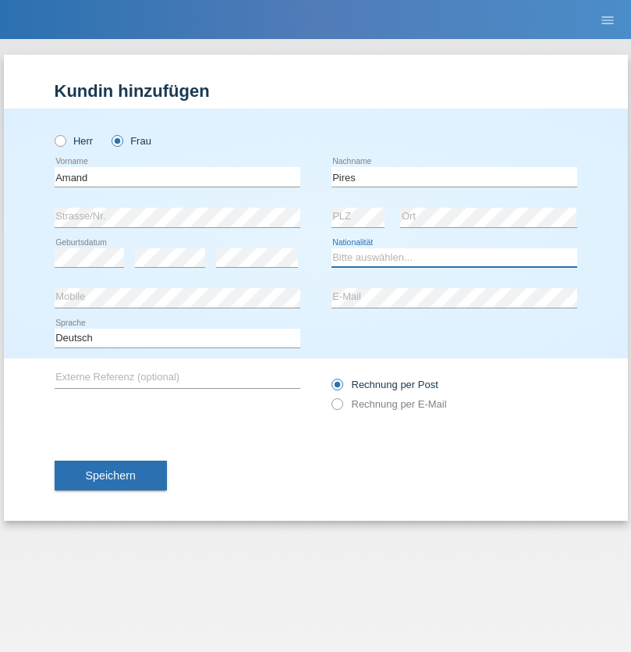
select select "CH"
radio input "true"
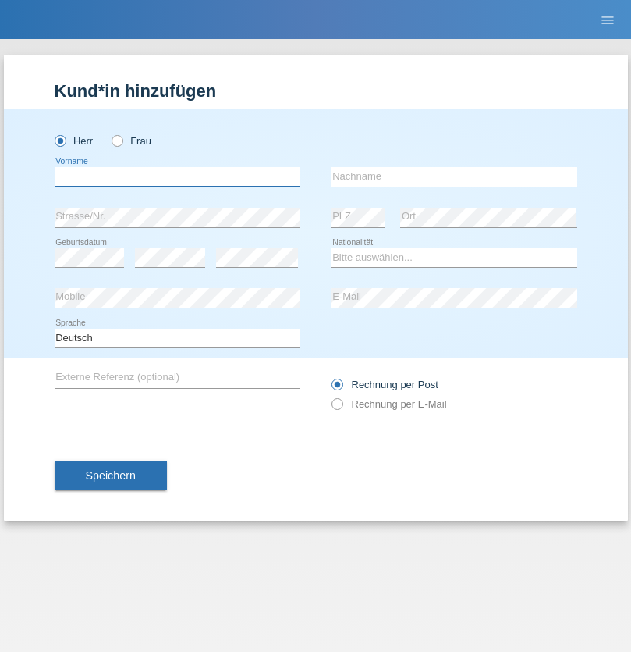
click at [177, 176] on input "text" at bounding box center [178, 177] width 246 height 20
type input "[PERSON_NAME]"
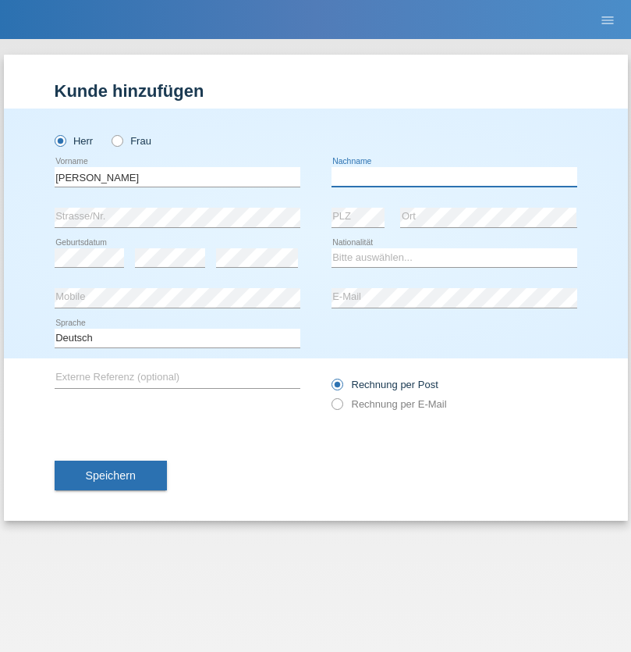
click at [454, 176] on input "text" at bounding box center [455, 177] width 246 height 20
type input "Saidi"
select select "CH"
radio input "true"
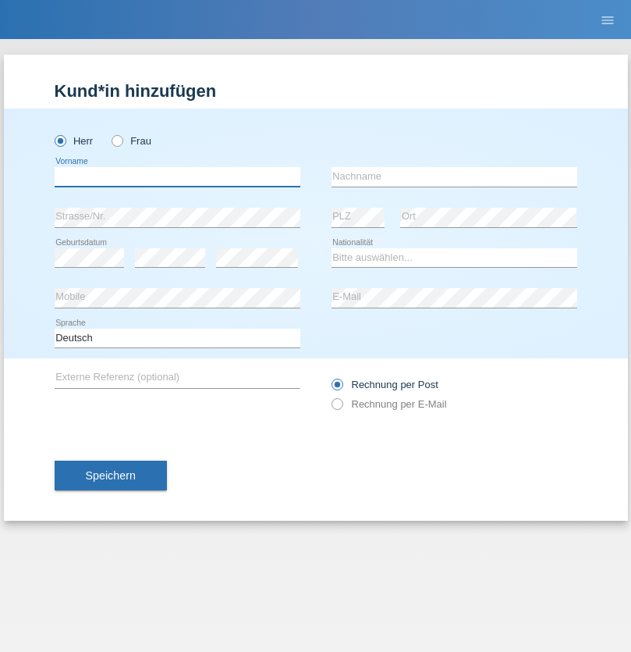
click at [177, 176] on input "text" at bounding box center [178, 177] width 246 height 20
type input "Edinson Maurício"
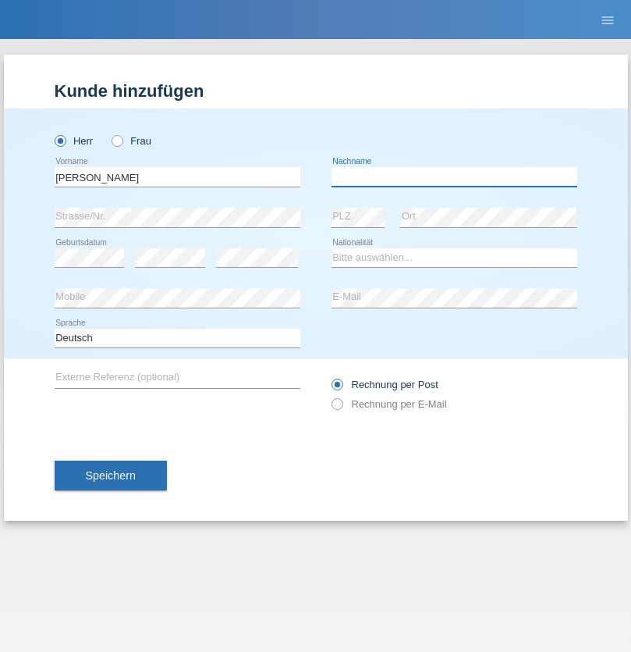
click at [454, 176] on input "text" at bounding box center [455, 177] width 246 height 20
type input "Branquinho Alexander"
select select "PT"
select select "C"
select select "23"
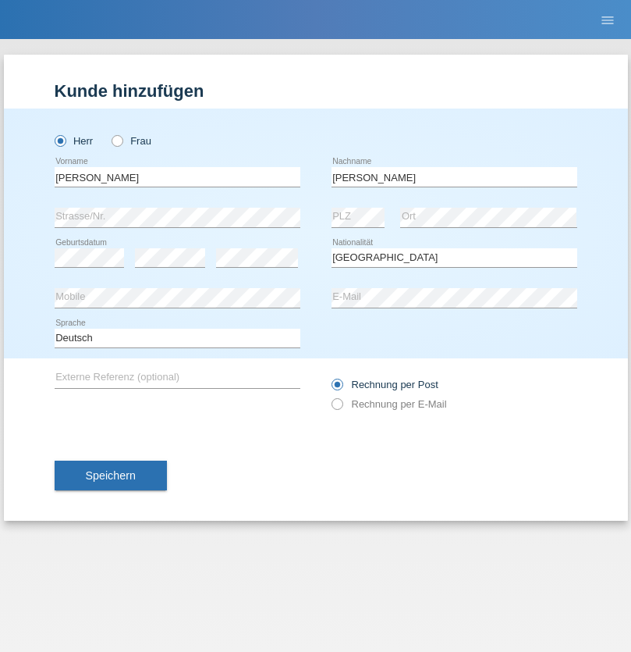
select select "08"
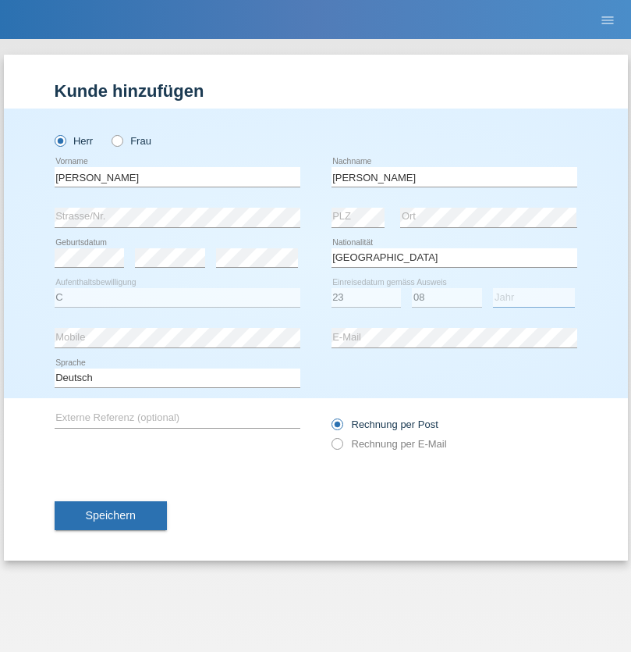
select select "2021"
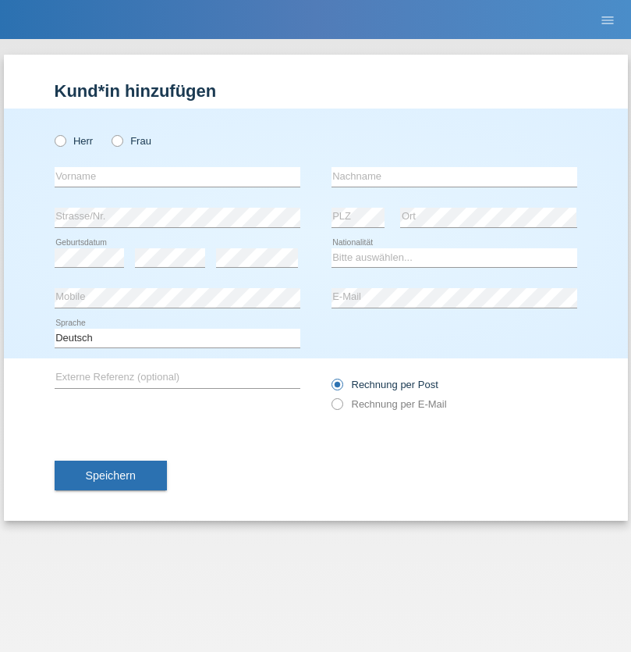
radio input "true"
click at [177, 176] on input "text" at bounding box center [178, 177] width 246 height 20
type input "[PERSON_NAME]"
click at [454, 176] on input "text" at bounding box center [455, 177] width 246 height 20
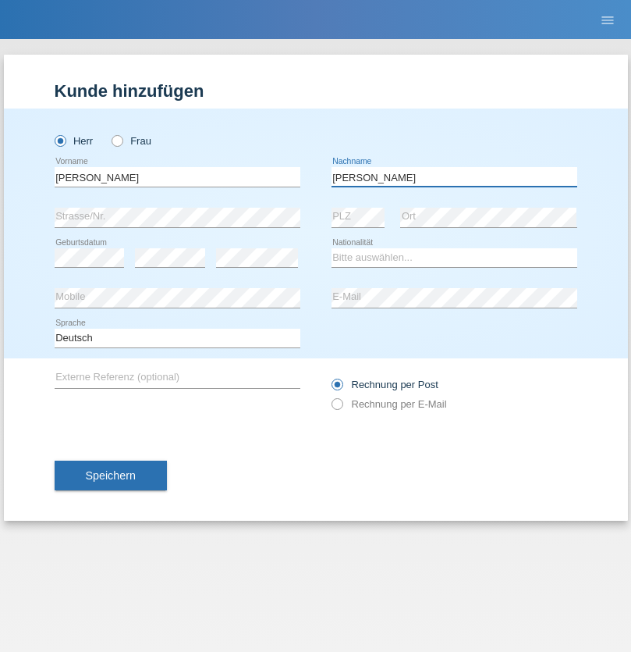
type input "[PERSON_NAME]"
select select "CH"
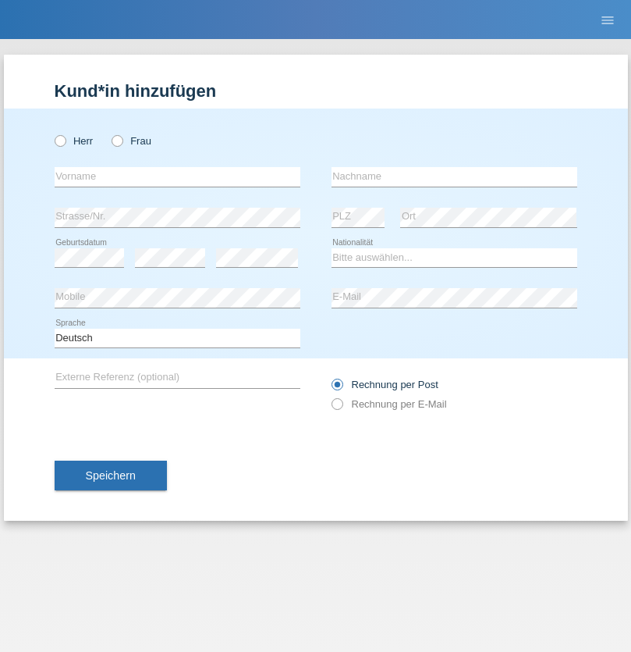
radio input "true"
click at [177, 176] on input "text" at bounding box center [178, 177] width 246 height 20
type input "Szilvia"
click at [454, 176] on input "text" at bounding box center [455, 177] width 246 height 20
type input "Olakh"
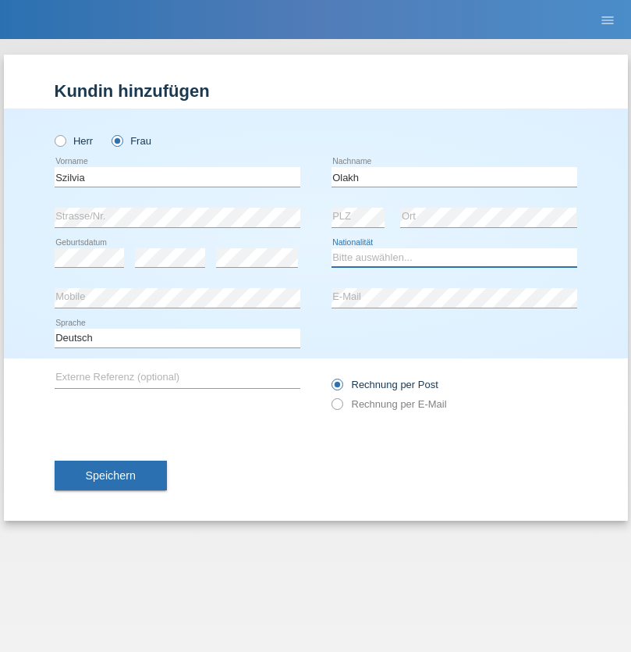
select select "UA"
select select "C"
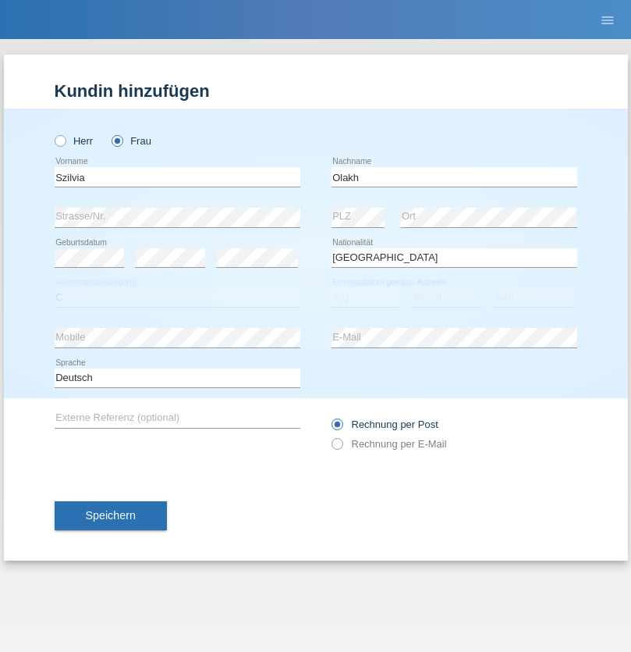
select select "16"
select select "09"
select select "2021"
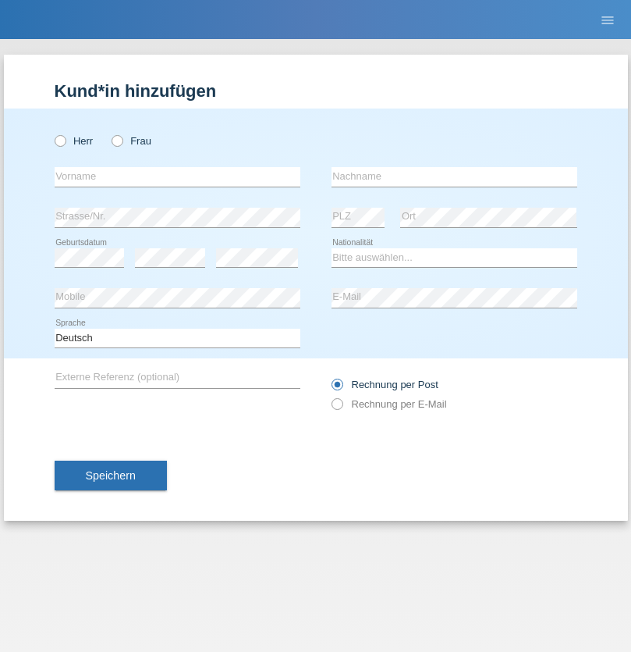
radio input "true"
click at [177, 176] on input "text" at bounding box center [178, 177] width 246 height 20
type input "Asrit"
click at [454, 176] on input "text" at bounding box center [455, 177] width 246 height 20
type input "Kupa"
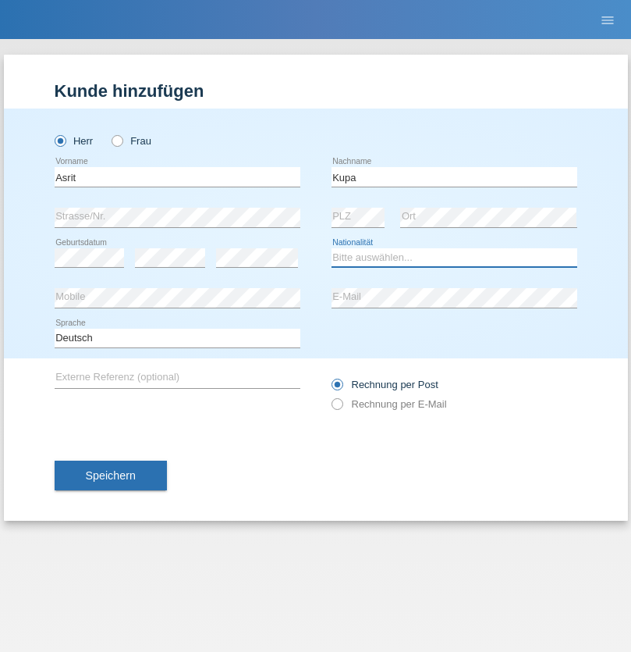
select select "MK"
select select "C"
select select "27"
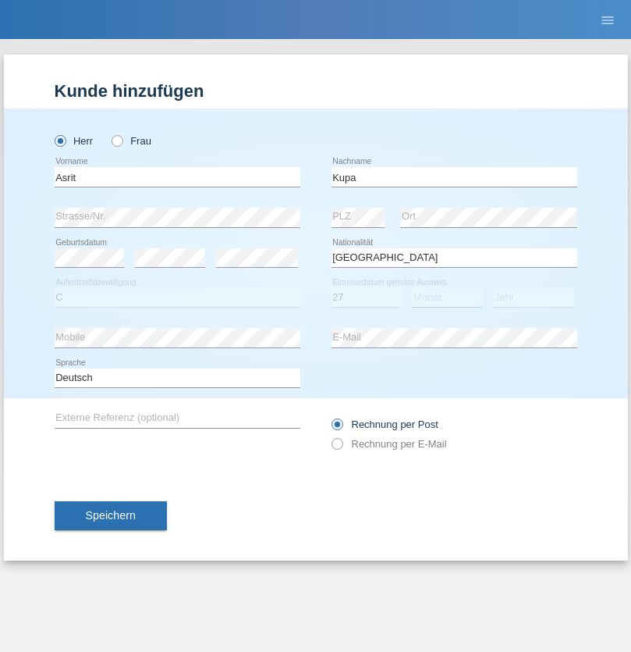
select select "05"
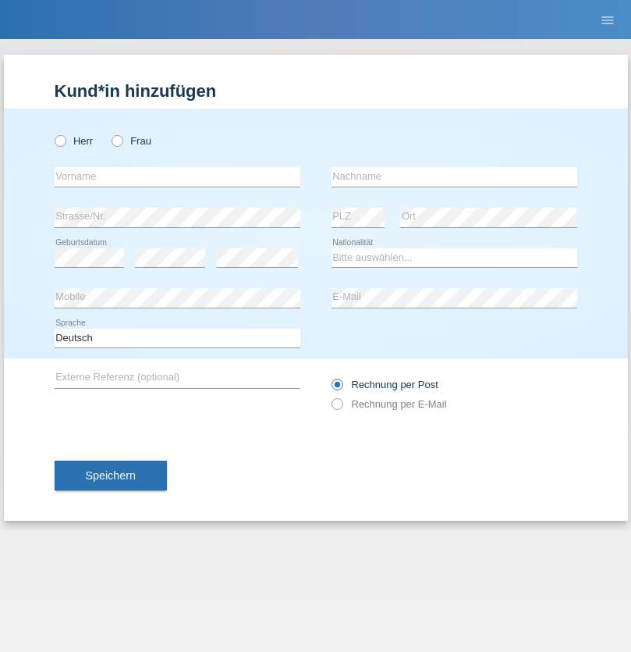
radio input "true"
click at [177, 176] on input "text" at bounding box center [178, 177] width 246 height 20
type input "[PERSON_NAME]"
click at [454, 176] on input "text" at bounding box center [455, 177] width 246 height 20
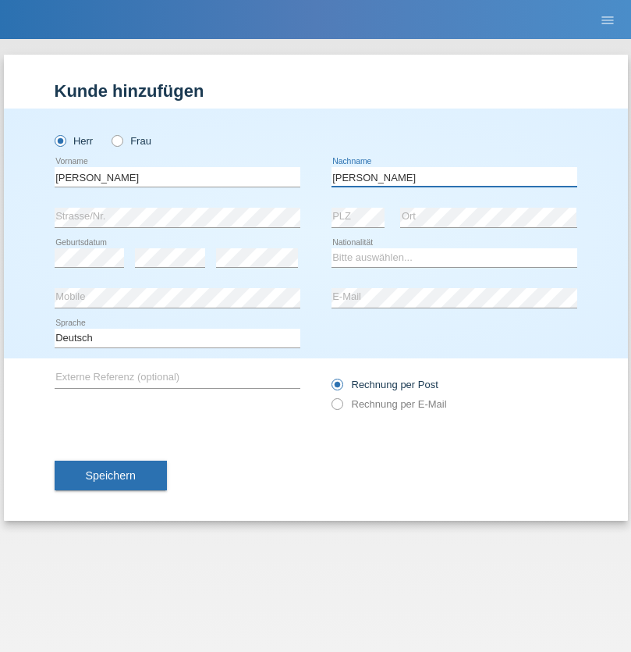
type input "[PERSON_NAME]"
select select "SY"
select select "C"
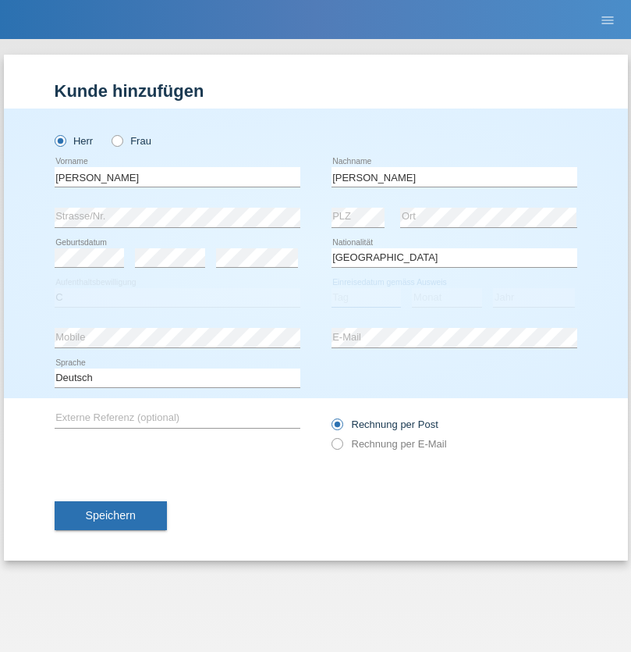
select select "16"
select select "09"
select select "2021"
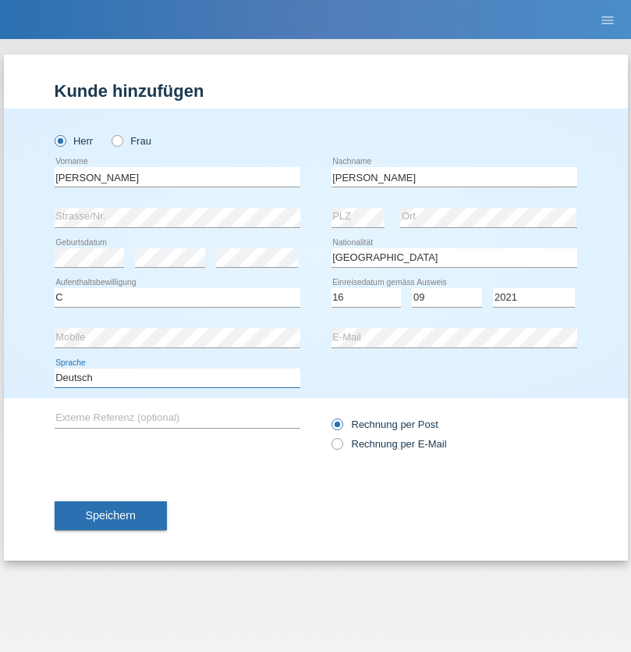
select select "en"
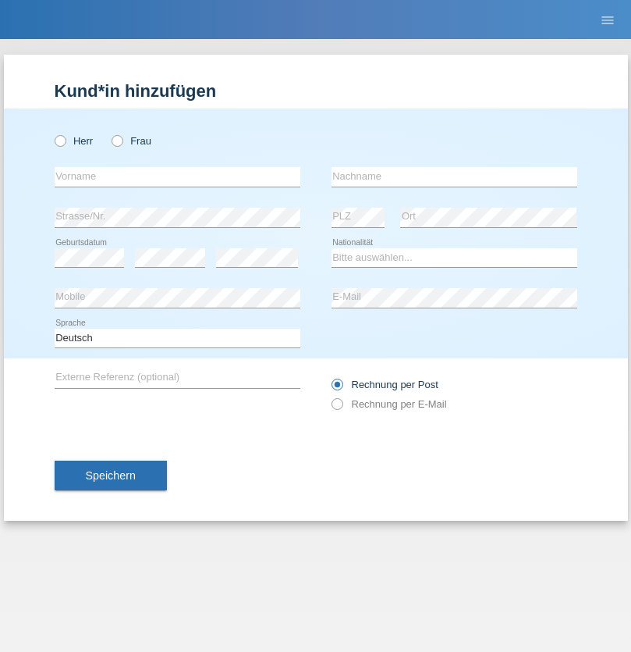
radio input "true"
select select "CH"
radio input "true"
click at [177, 176] on input "text" at bounding box center [178, 177] width 246 height 20
type input "Katarina"
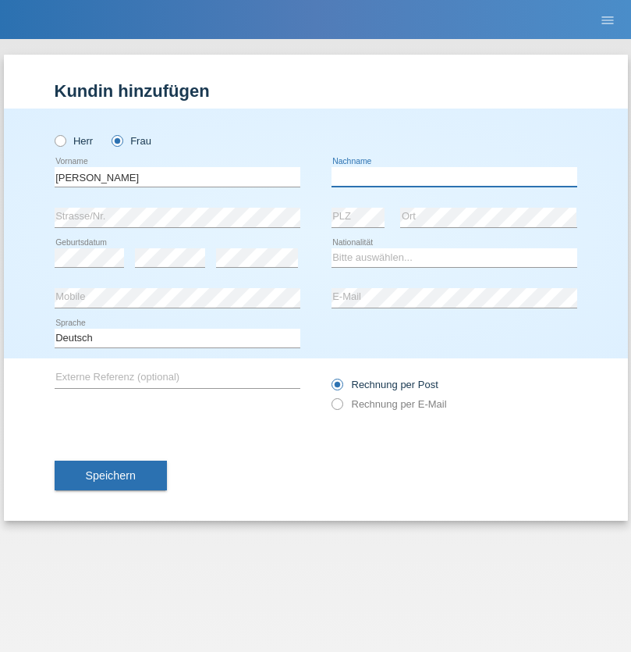
click at [454, 176] on input "text" at bounding box center [455, 177] width 246 height 20
type input "Bacic"
select select "CH"
